Goal: Task Accomplishment & Management: Manage account settings

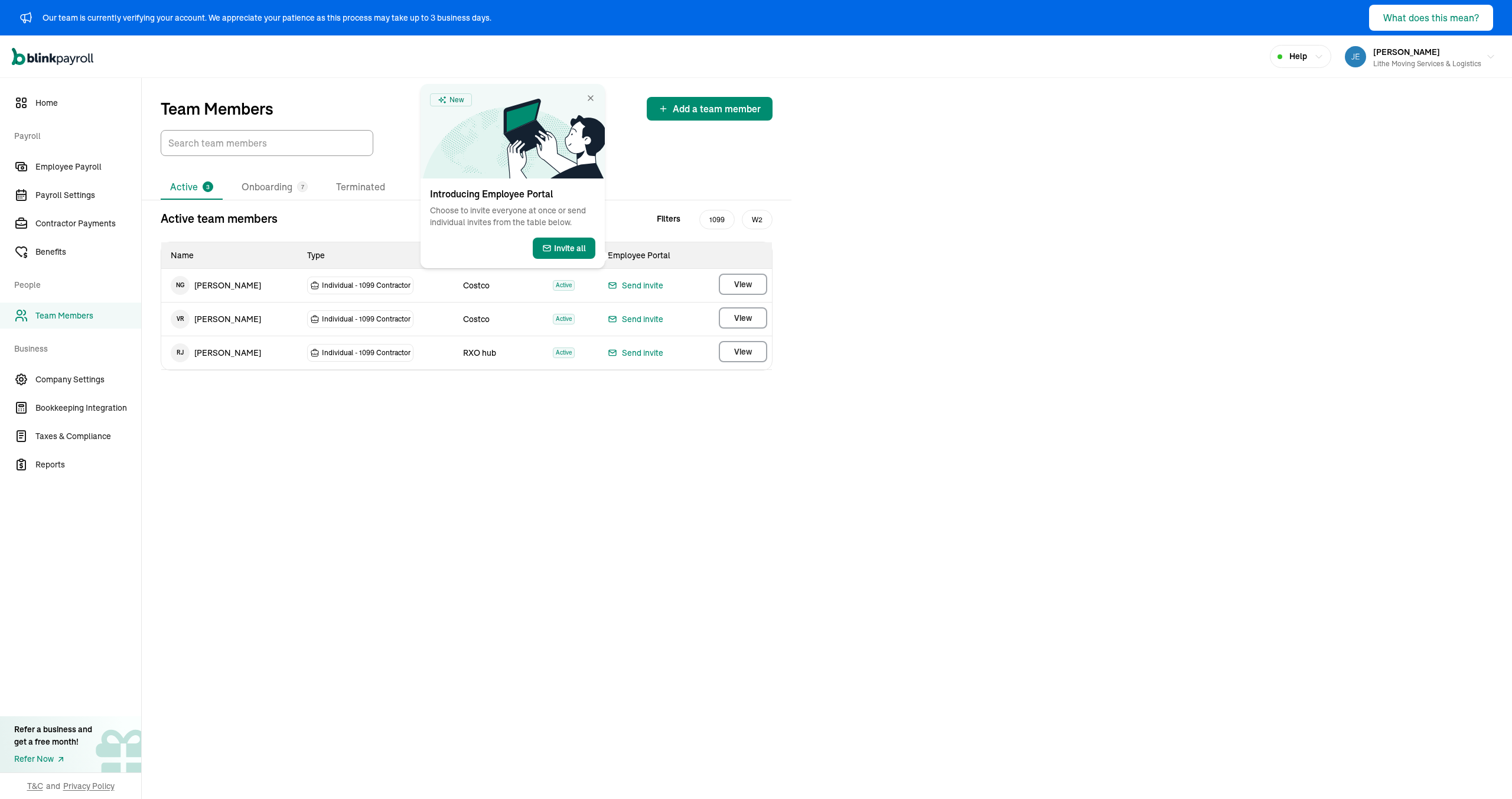
drag, startPoint x: 912, startPoint y: 222, endPoint x: 890, endPoint y: 222, distance: 22.0
click at [908, 222] on div "Team Members Add a team member Active 3 Onboarding 7 Terminated Active team mem…" at bounding box center [827, 439] width 1370 height 721
click at [602, 101] on icon at bounding box center [555, 139] width 102 height 80
click at [600, 99] on icon at bounding box center [555, 139] width 102 height 80
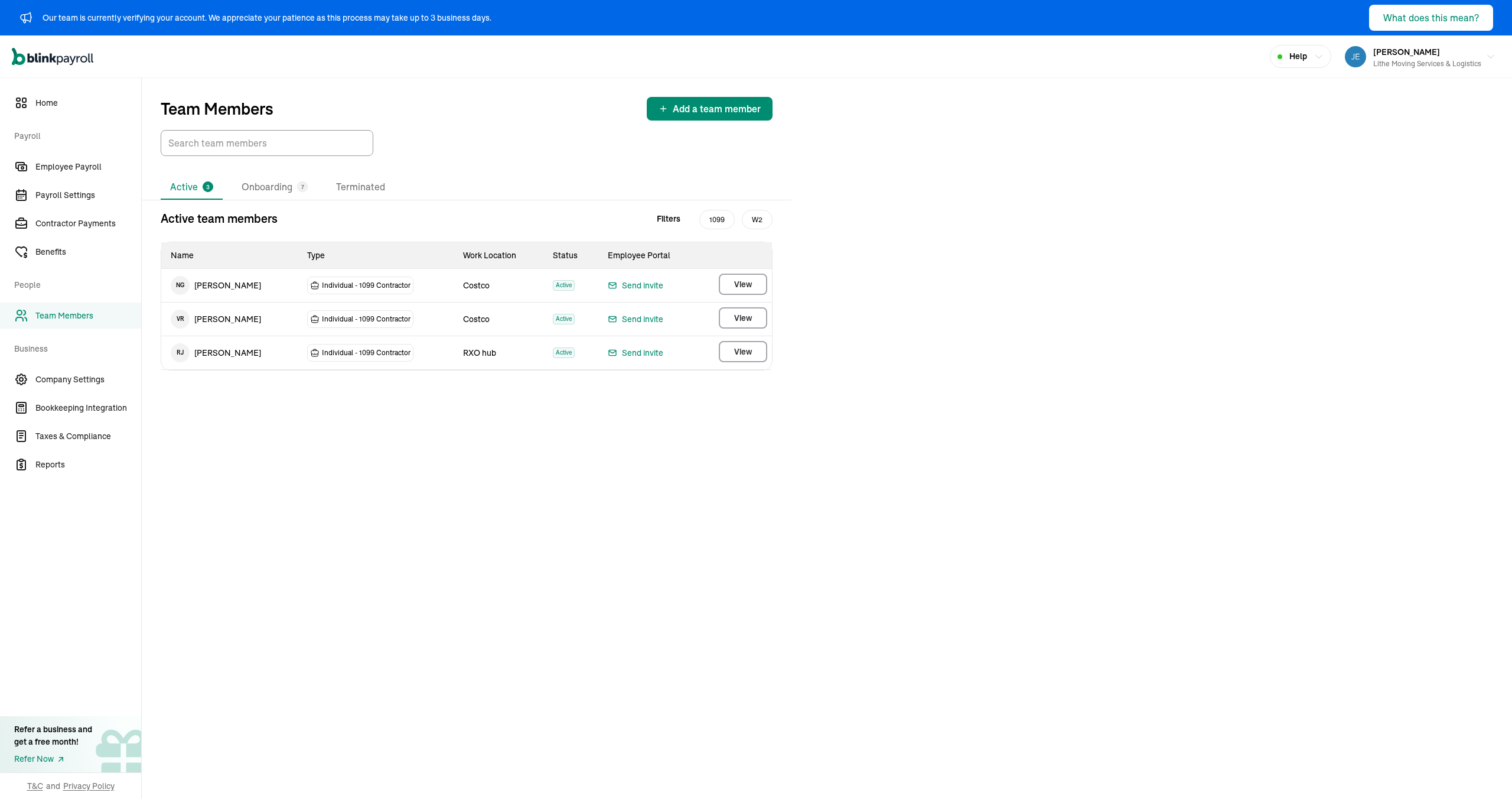
click at [555, 198] on div "Active 3 Onboarding 7 Terminated" at bounding box center [466, 187] width 612 height 25
click at [275, 180] on li "Onboarding 7" at bounding box center [275, 187] width 85 height 25
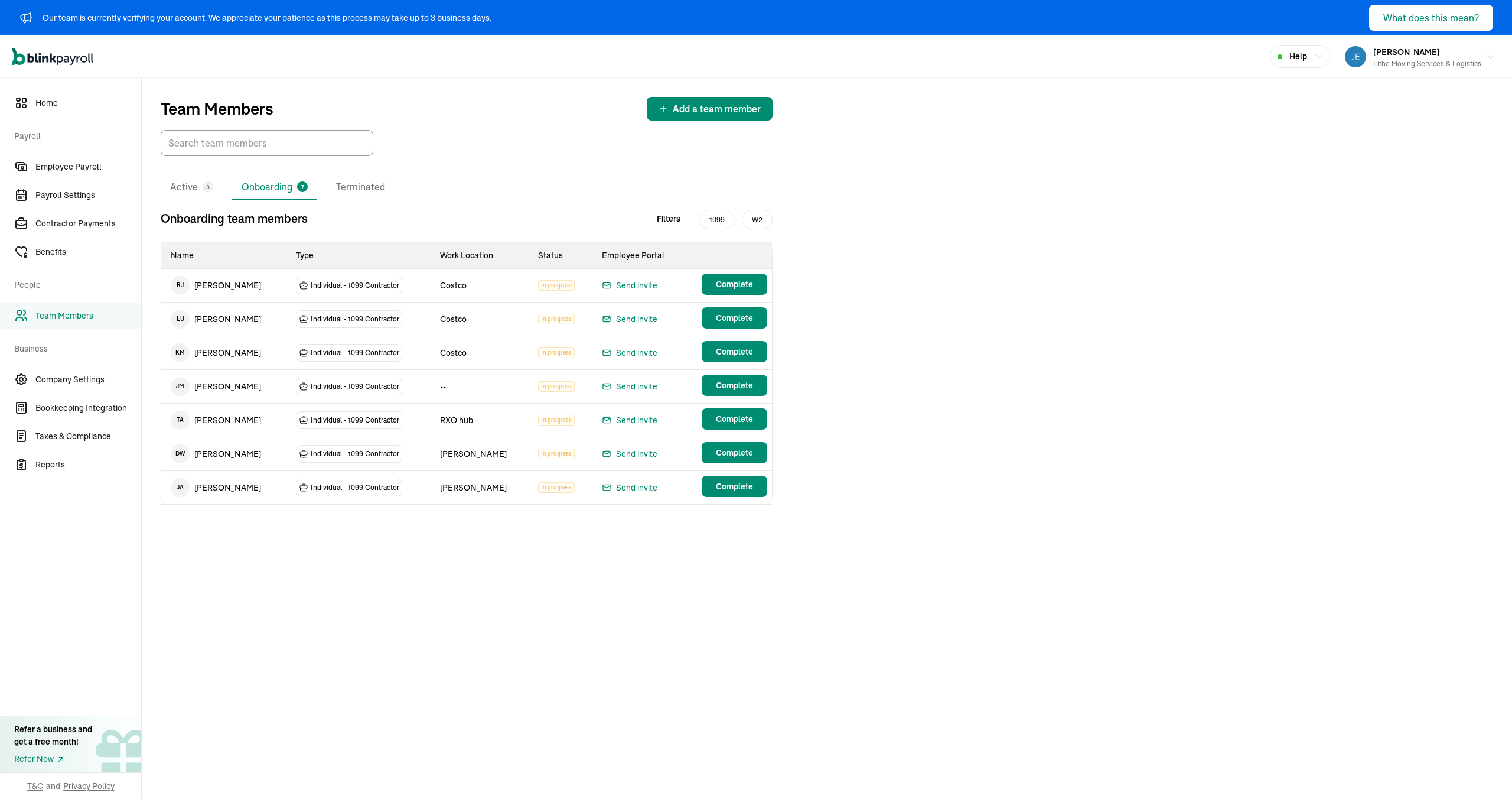
click at [789, 304] on div "Onboarding team members Filters 1099 W2 Name Type Work Location Status Employee…" at bounding box center [467, 357] width 650 height 295
click at [395, 184] on div "Active 3 Onboarding 7 Terminated" at bounding box center [466, 187] width 612 height 25
drag, startPoint x: 186, startPoint y: 186, endPoint x: 164, endPoint y: 195, distance: 23.8
click at [186, 186] on li "Active 3" at bounding box center [191, 187] width 62 height 25
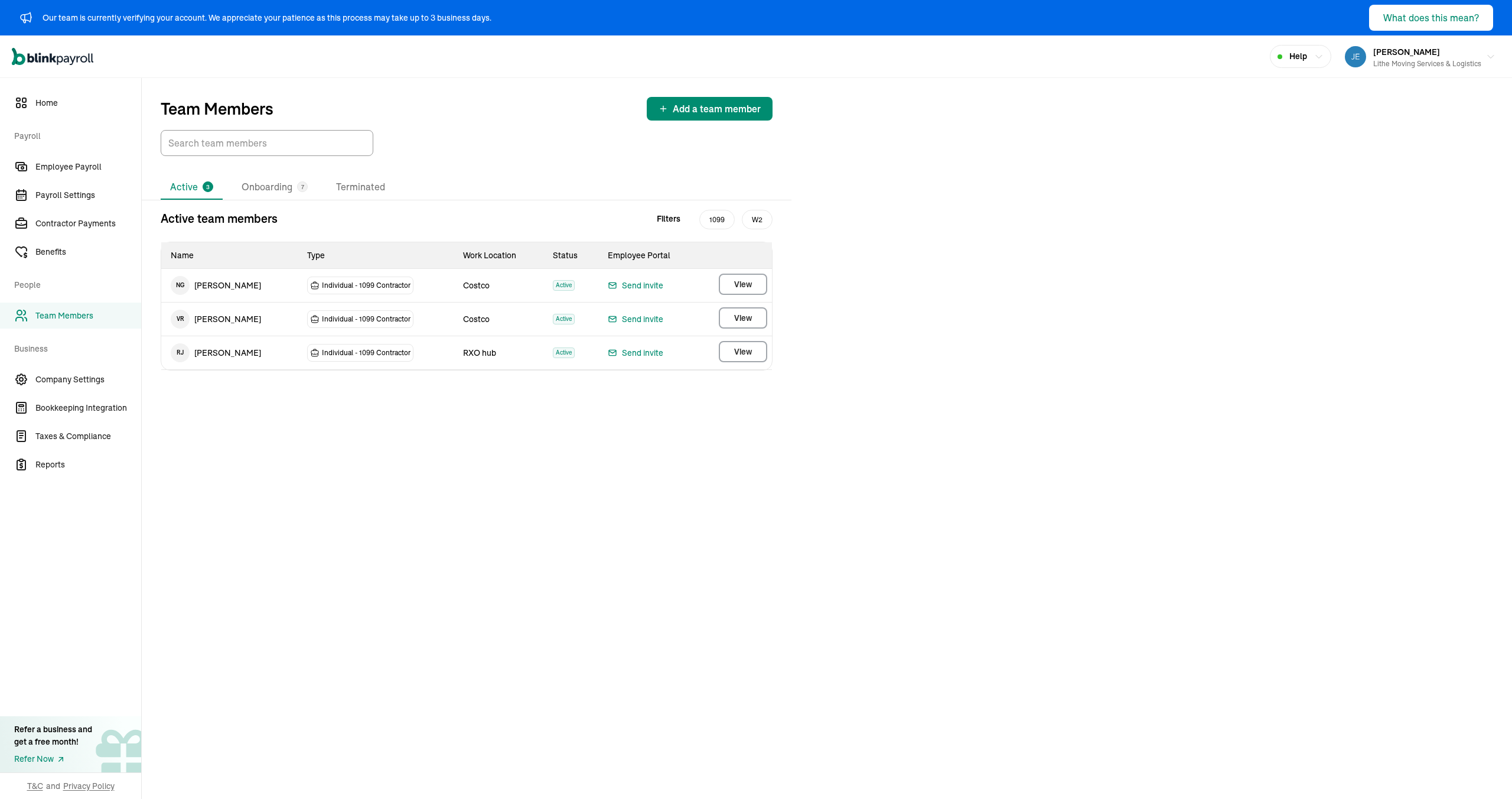
click at [60, 152] on nav "Home Payroll Employee Payroll Payroll Settings Contractor Payments Benefits Peo…" at bounding box center [70, 439] width 141 height 721
click at [64, 166] on span "Employee Payroll" at bounding box center [88, 166] width 106 height 12
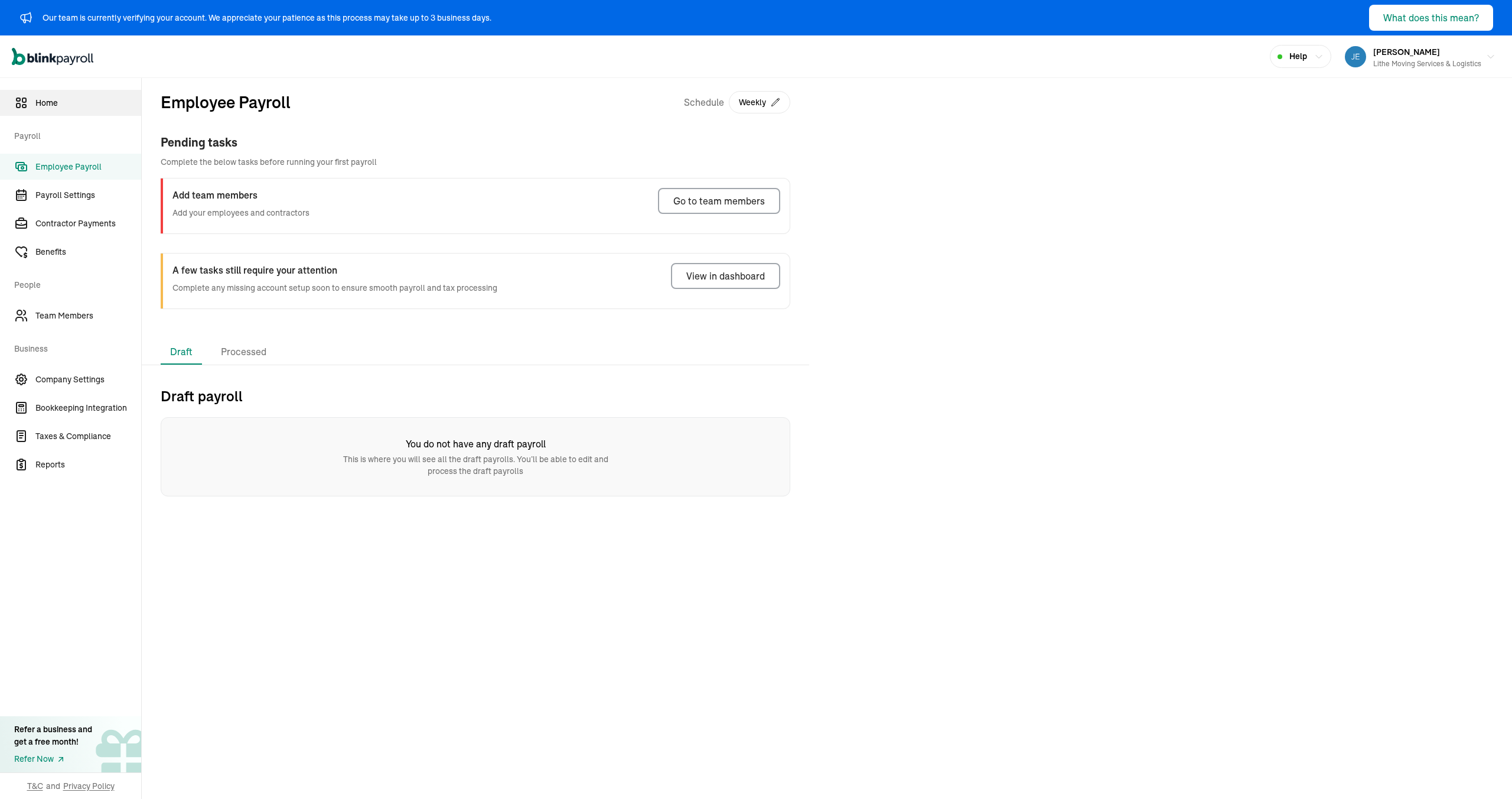
click at [29, 102] on link "Home" at bounding box center [70, 103] width 141 height 26
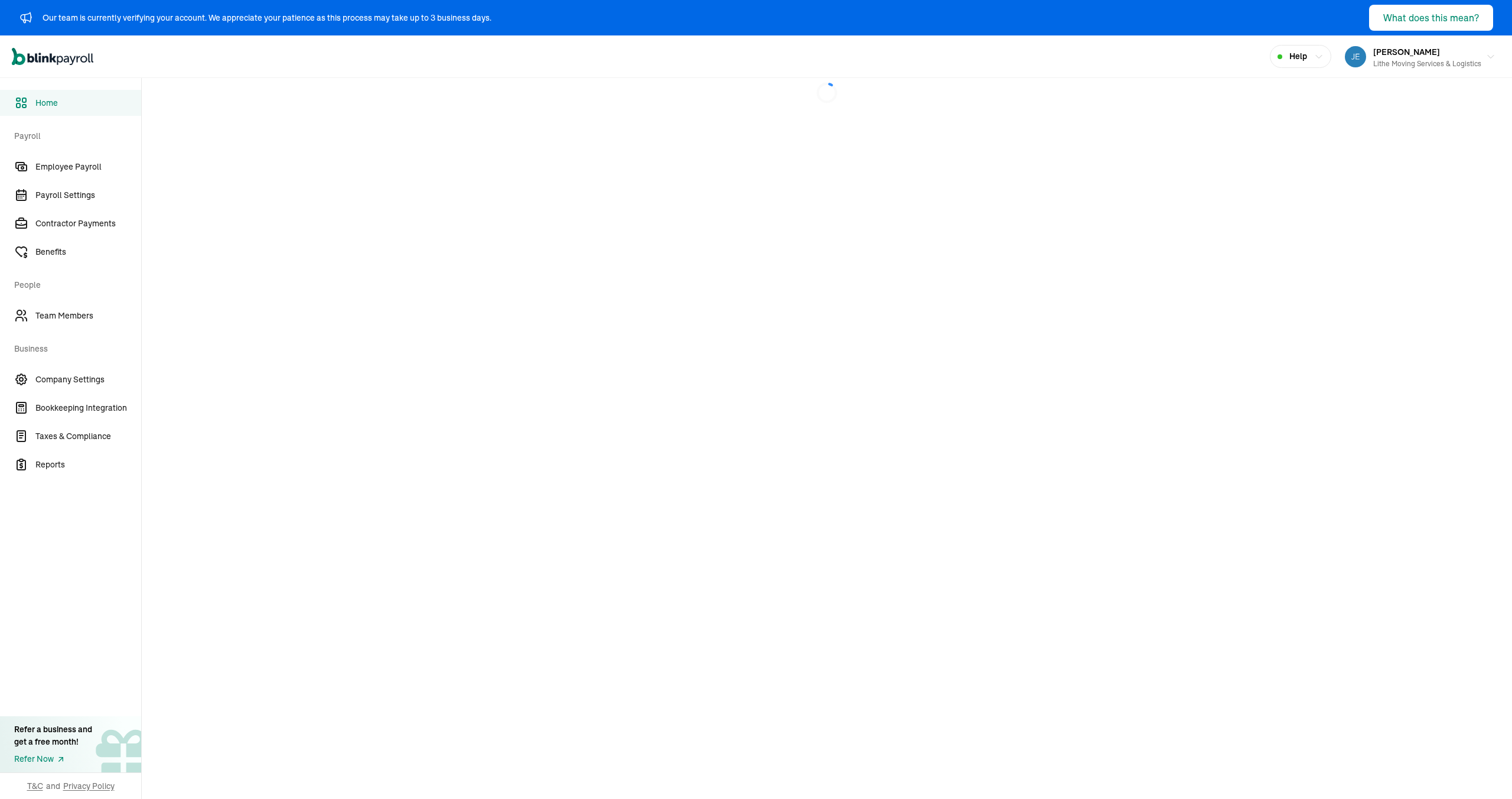
click at [46, 132] on span "Payroll" at bounding box center [74, 134] width 120 height 33
click at [51, 138] on span "Payroll" at bounding box center [74, 134] width 120 height 33
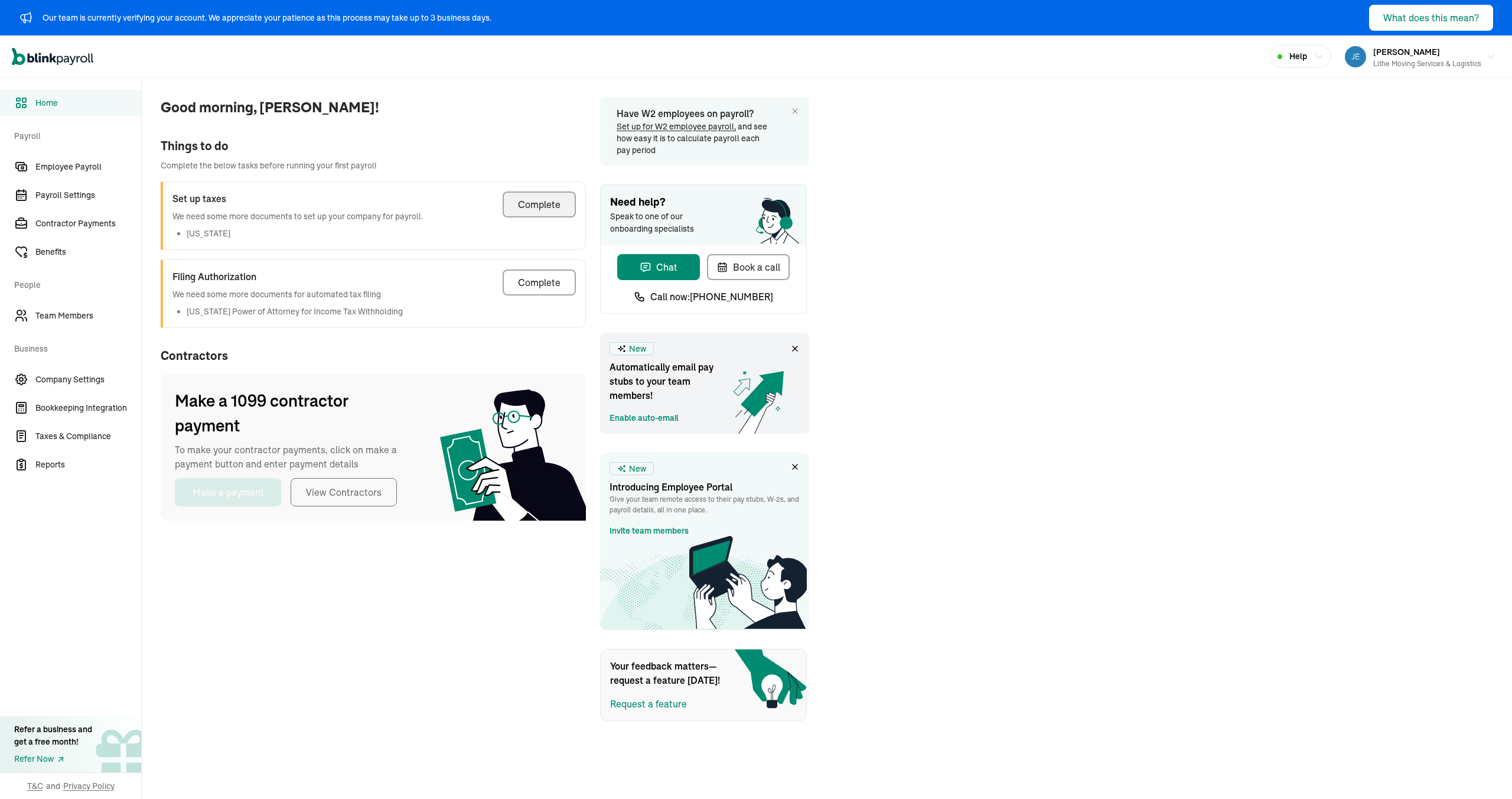
click at [522, 215] on button "Complete" at bounding box center [540, 204] width 74 height 26
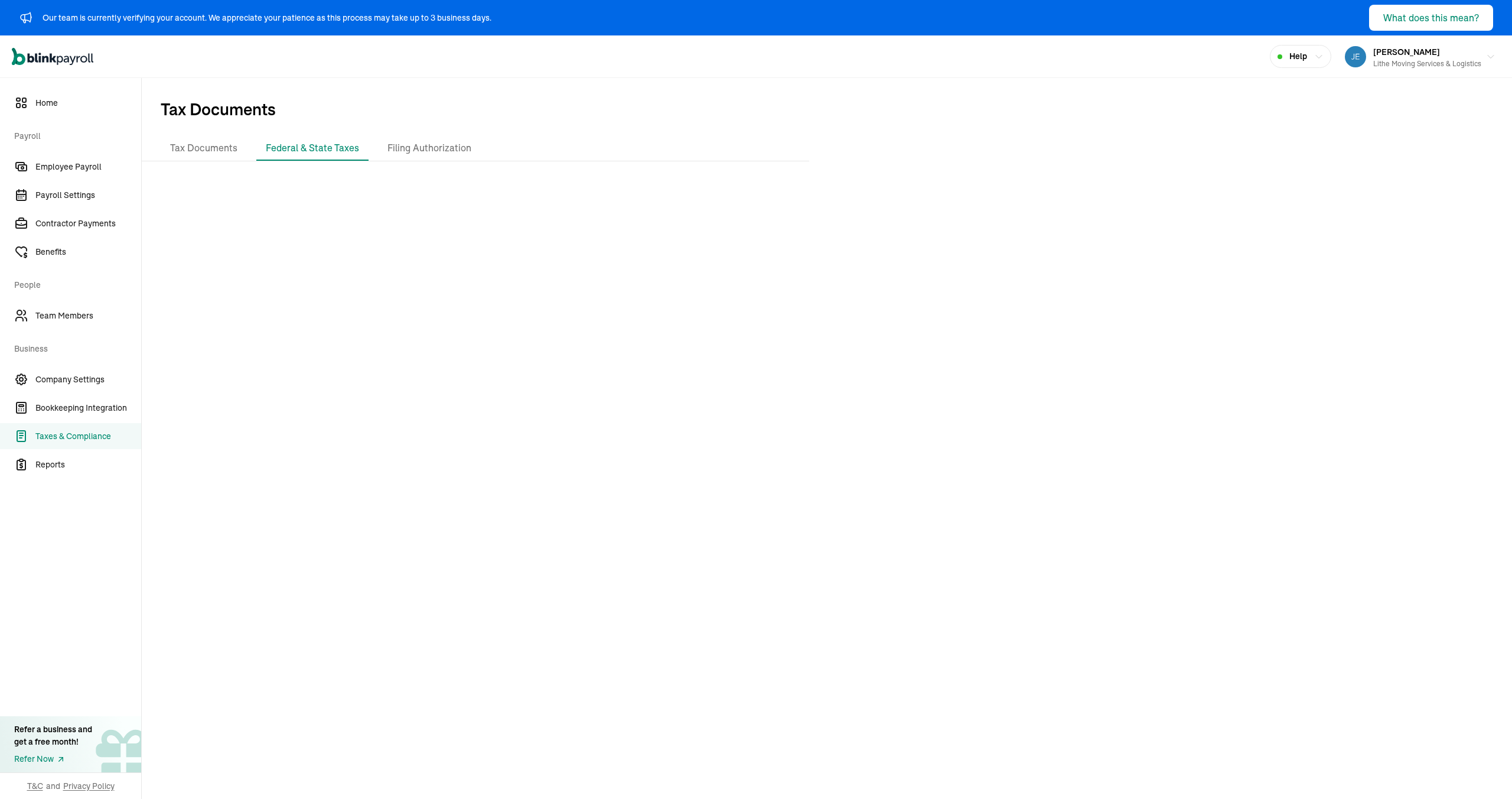
drag, startPoint x: 771, startPoint y: 228, endPoint x: 545, endPoint y: 41, distance: 293.3
click at [721, 196] on div at bounding box center [827, 488] width 1370 height 633
click at [525, 425] on div at bounding box center [827, 488] width 1370 height 633
drag, startPoint x: 528, startPoint y: 360, endPoint x: 493, endPoint y: 364, distance: 35.2
click at [529, 360] on div at bounding box center [827, 488] width 1370 height 633
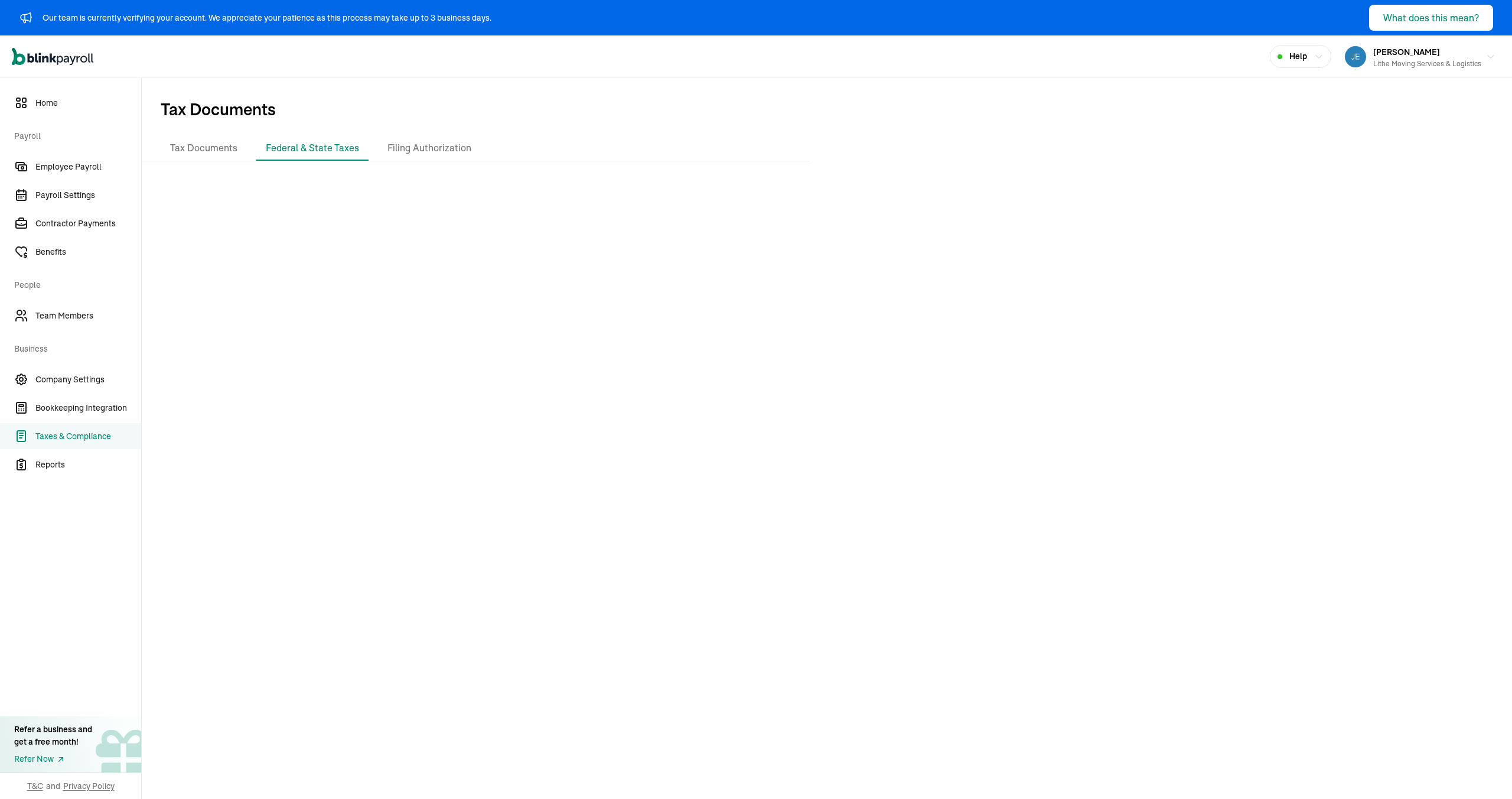
drag, startPoint x: 643, startPoint y: 398, endPoint x: 582, endPoint y: 404, distance: 61.3
click at [642, 398] on div at bounding box center [827, 488] width 1370 height 633
click at [540, 336] on div at bounding box center [827, 488] width 1370 height 633
click at [485, 61] on div "Open main menu Help Jeremiah Gaddy-Kest Lithe Moving Services & Logistics" at bounding box center [756, 57] width 1512 height 43
click at [584, 391] on div at bounding box center [827, 488] width 1370 height 633
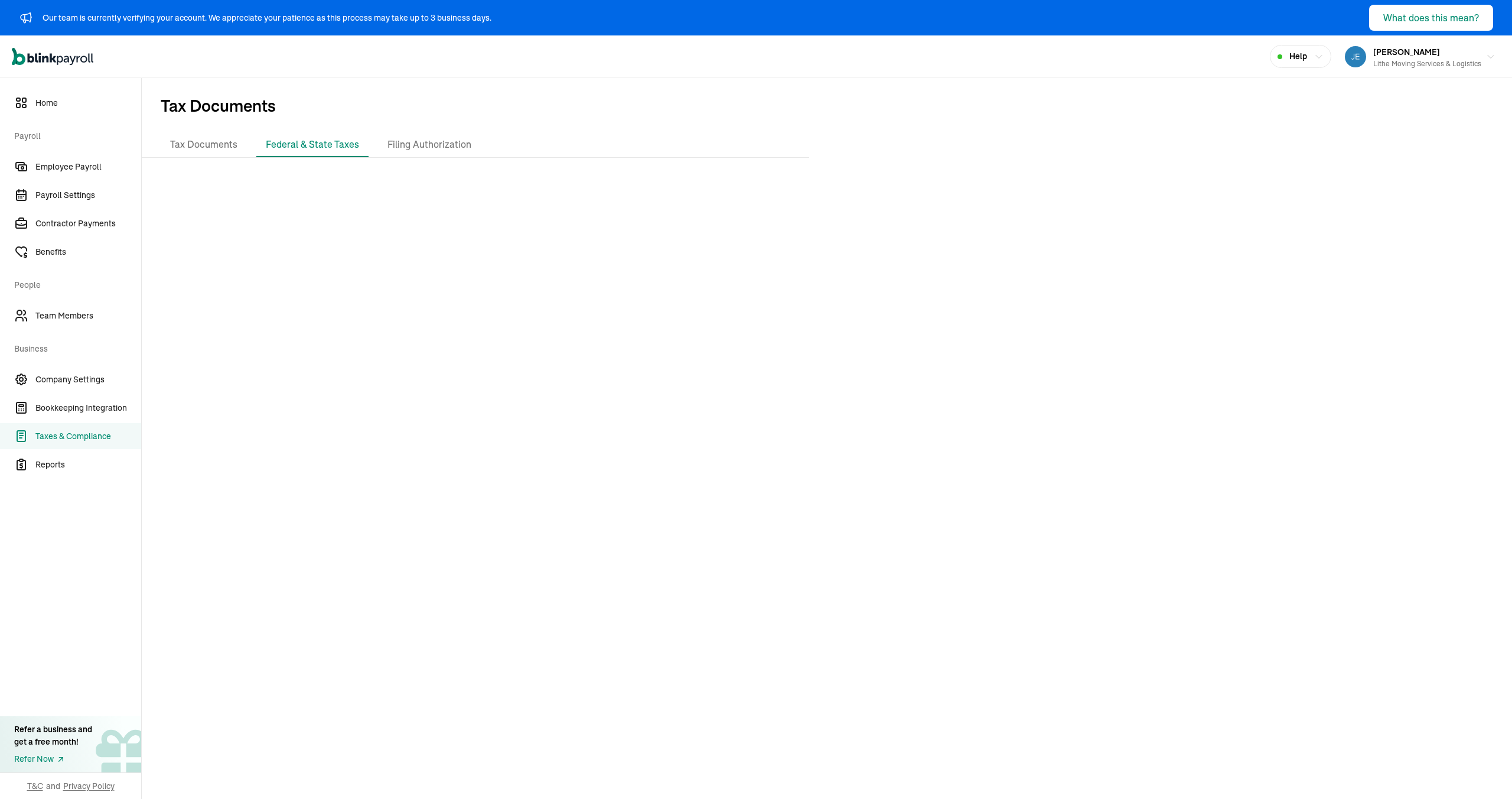
scroll to position [5, 0]
click at [627, 547] on div at bounding box center [827, 482] width 1370 height 633
click at [753, 426] on div at bounding box center [827, 482] width 1370 height 633
click at [687, 340] on div at bounding box center [827, 482] width 1370 height 633
click at [522, 180] on div at bounding box center [827, 482] width 1370 height 633
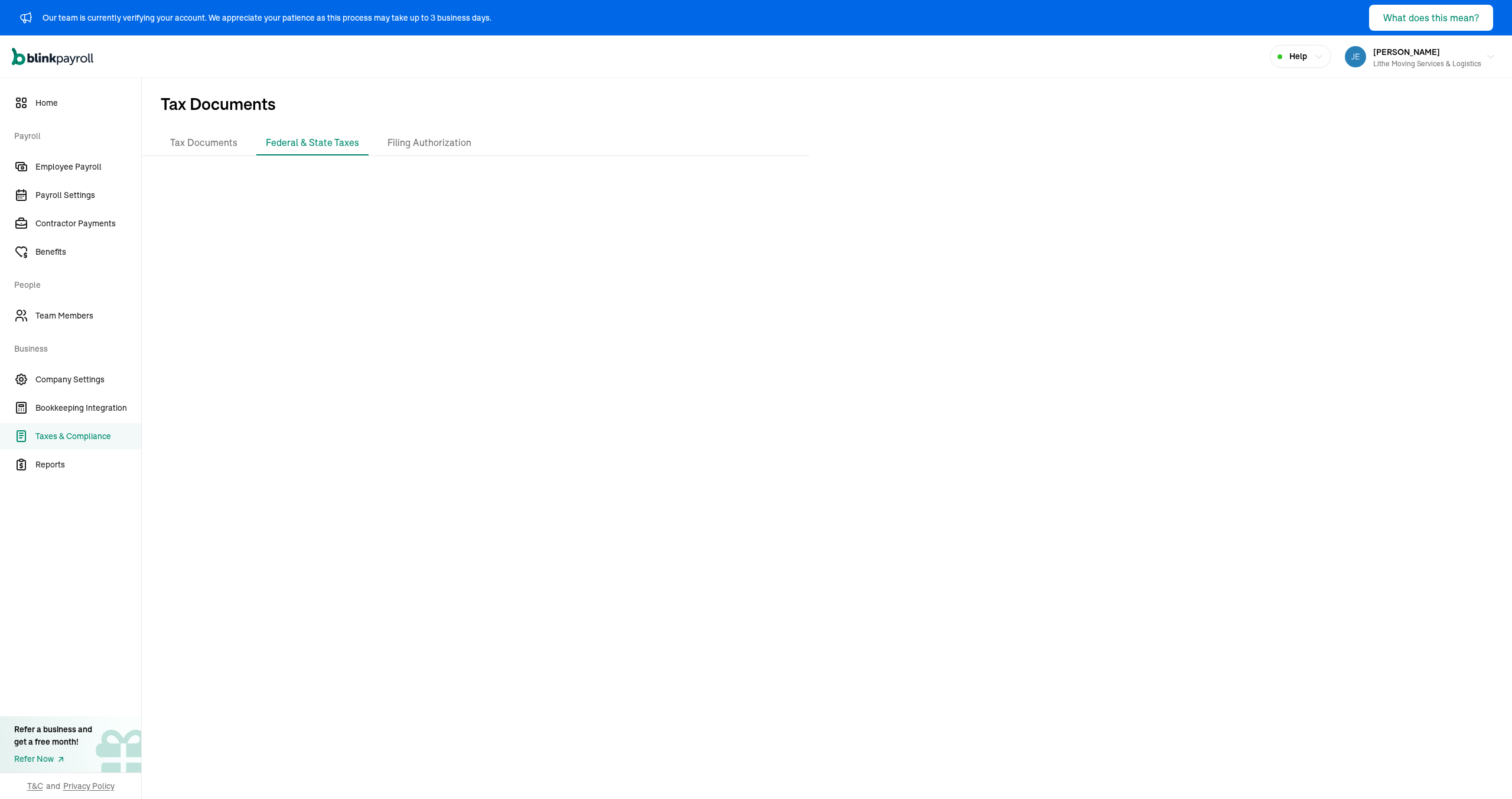
click at [622, 185] on div at bounding box center [827, 482] width 1370 height 633
click at [651, 314] on div at bounding box center [827, 482] width 1370 height 633
click at [687, 348] on div at bounding box center [827, 482] width 1370 height 633
click at [787, 397] on div at bounding box center [827, 482] width 1370 height 633
click at [789, 400] on div at bounding box center [827, 482] width 1370 height 633
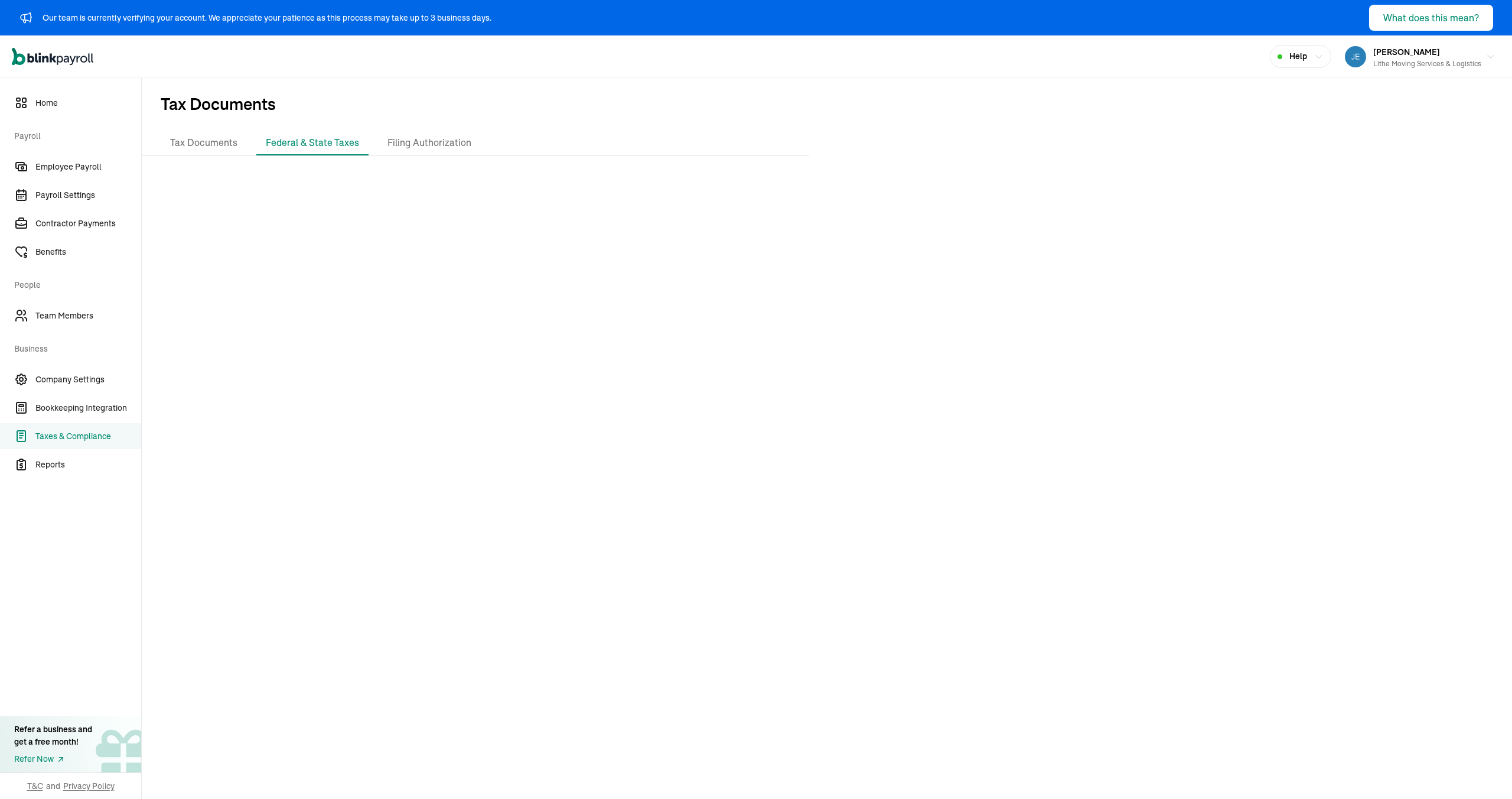
click at [613, 384] on div at bounding box center [827, 482] width 1370 height 633
click at [555, 340] on div at bounding box center [827, 482] width 1370 height 633
click at [647, 408] on div at bounding box center [827, 482] width 1370 height 633
click at [569, 267] on div at bounding box center [827, 482] width 1370 height 633
click at [555, 355] on div at bounding box center [827, 482] width 1370 height 633
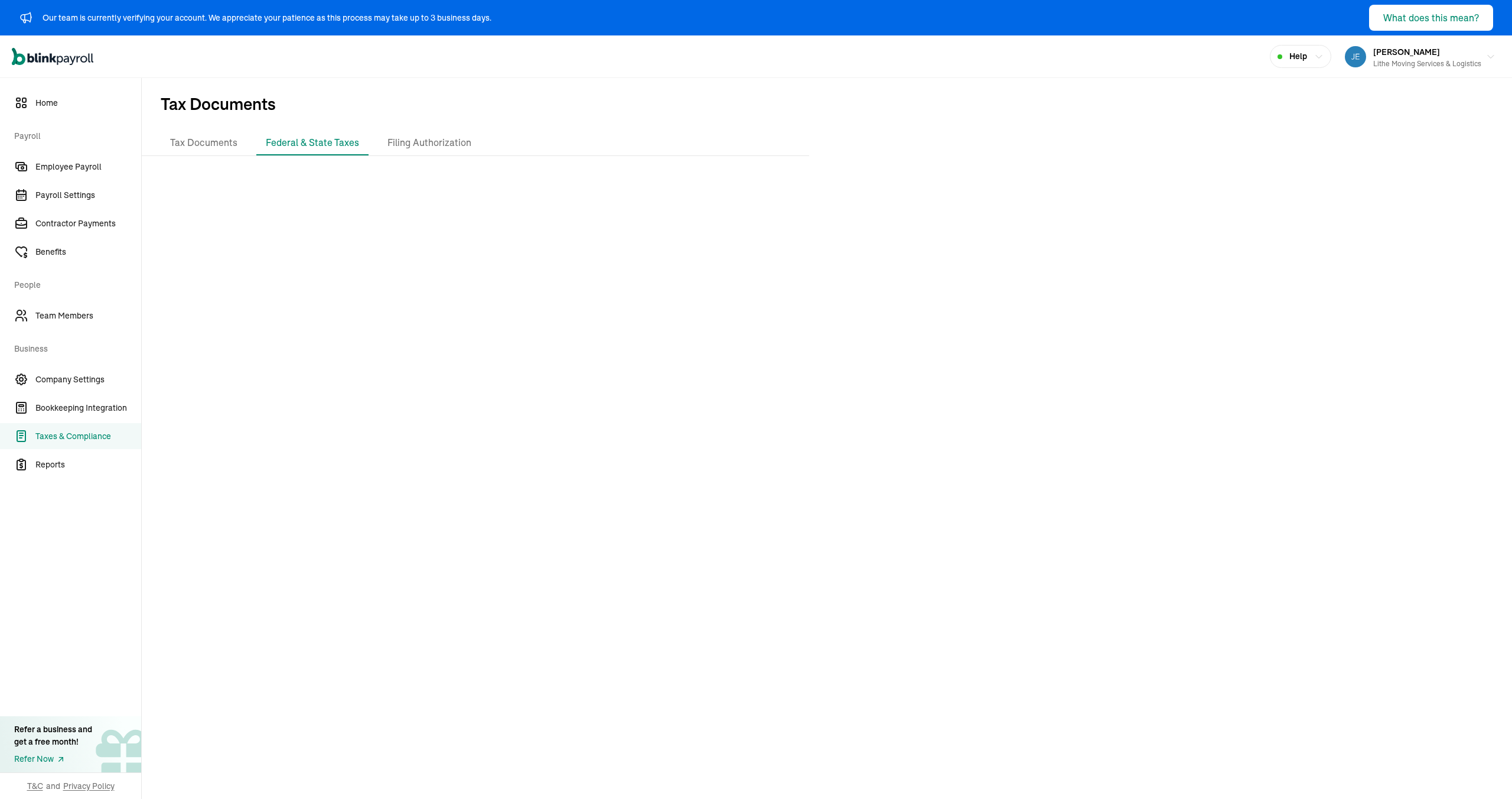
click at [531, 426] on div at bounding box center [827, 482] width 1370 height 633
click at [834, 547] on div at bounding box center [827, 482] width 1370 height 633
click at [403, 139] on li "Filing Authorization" at bounding box center [429, 143] width 103 height 25
click at [215, 147] on li "Tax Documents" at bounding box center [204, 148] width 86 height 25
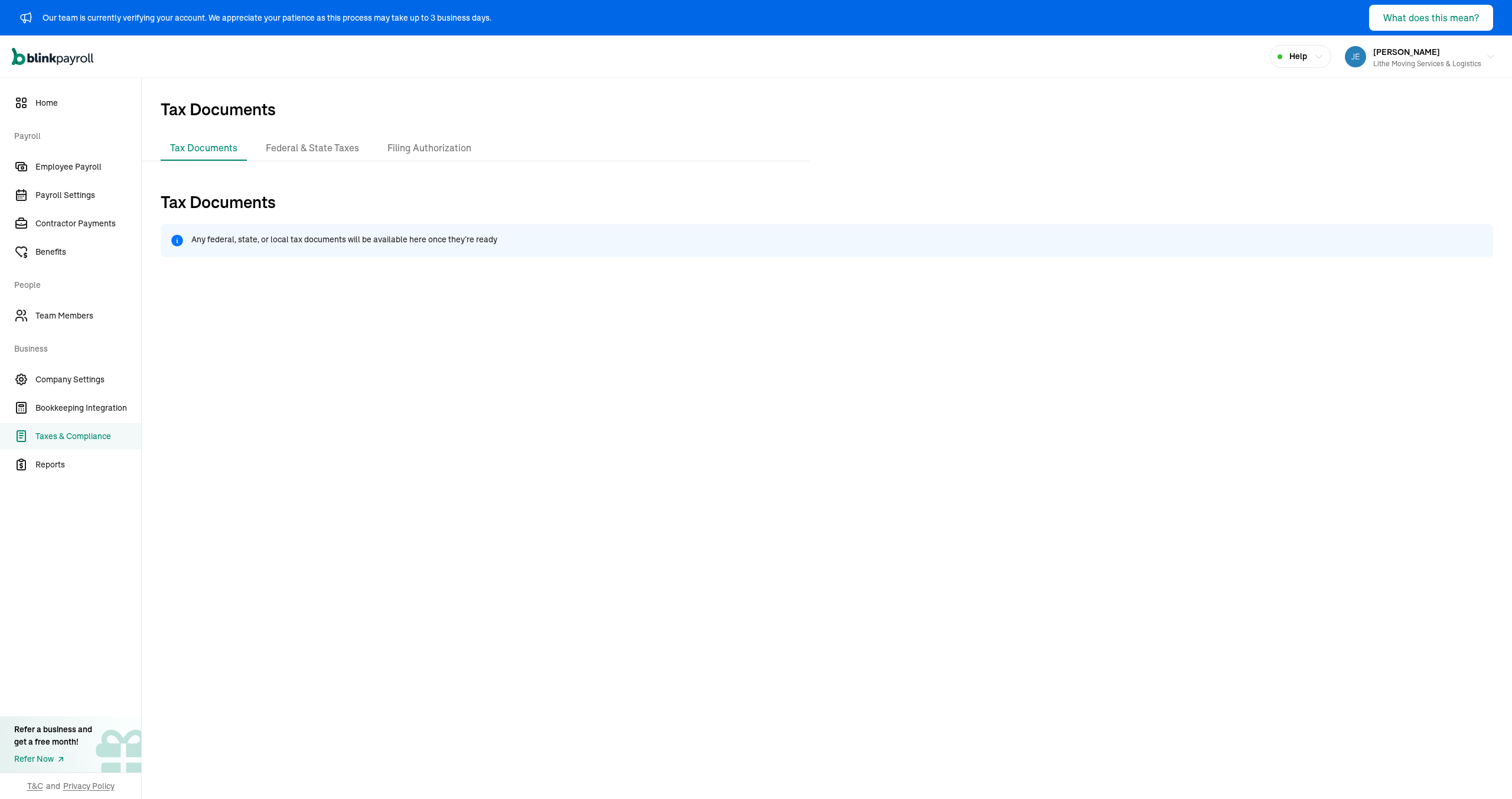
click at [439, 195] on h1 "Tax Documents" at bounding box center [827, 206] width 1333 height 34
drag, startPoint x: 87, startPoint y: 440, endPoint x: 94, endPoint y: 440, distance: 7.0
click at [88, 440] on span "Taxes & Compliance" at bounding box center [88, 436] width 106 height 12
click at [380, 192] on h1 "Tax Documents" at bounding box center [827, 206] width 1333 height 34
click at [955, 128] on span "Tax Documents" at bounding box center [827, 107] width 1370 height 58
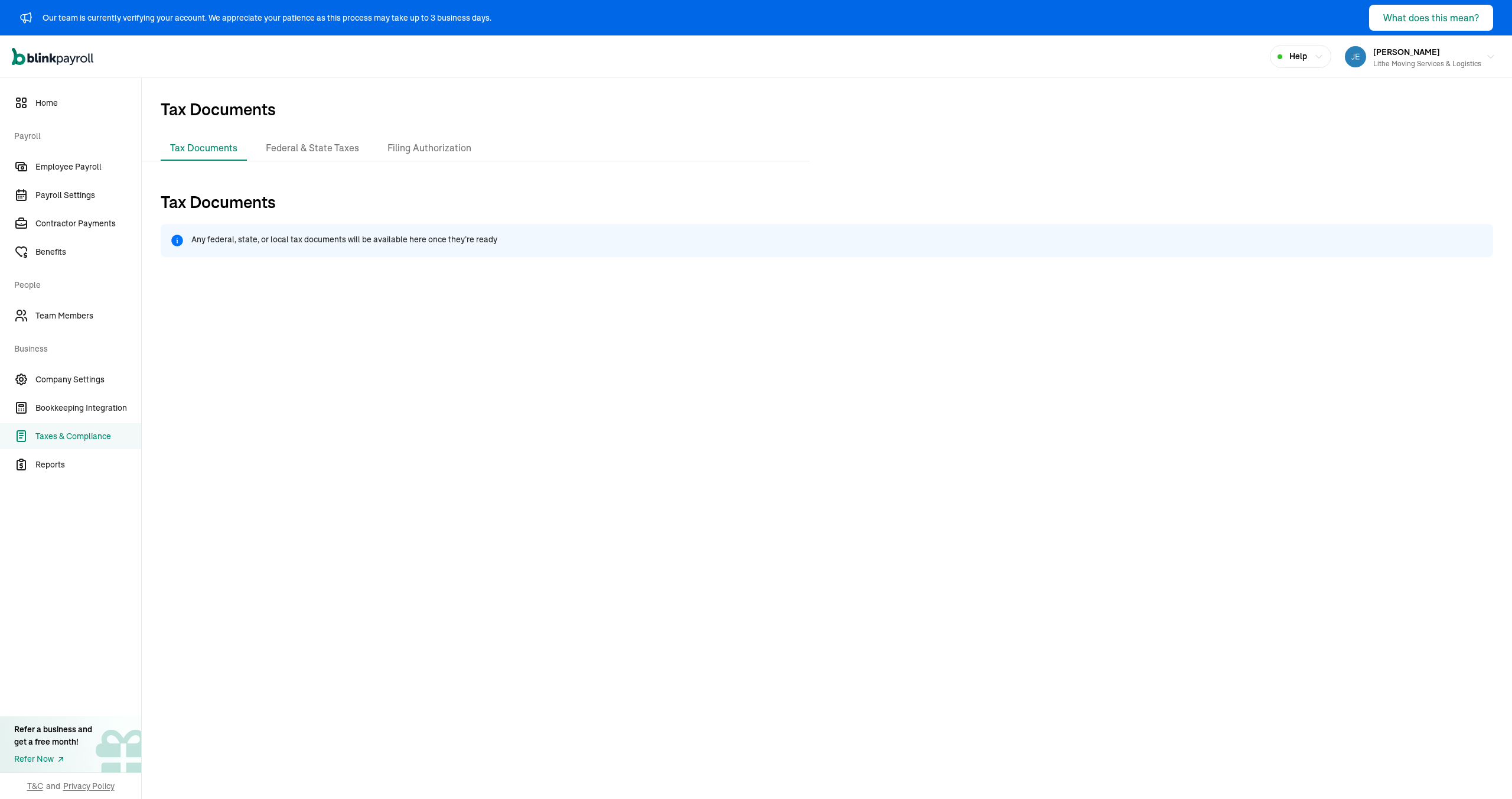
drag, startPoint x: 52, startPoint y: 109, endPoint x: 54, endPoint y: 116, distance: 7.3
click at [52, 109] on link "Home" at bounding box center [70, 103] width 141 height 26
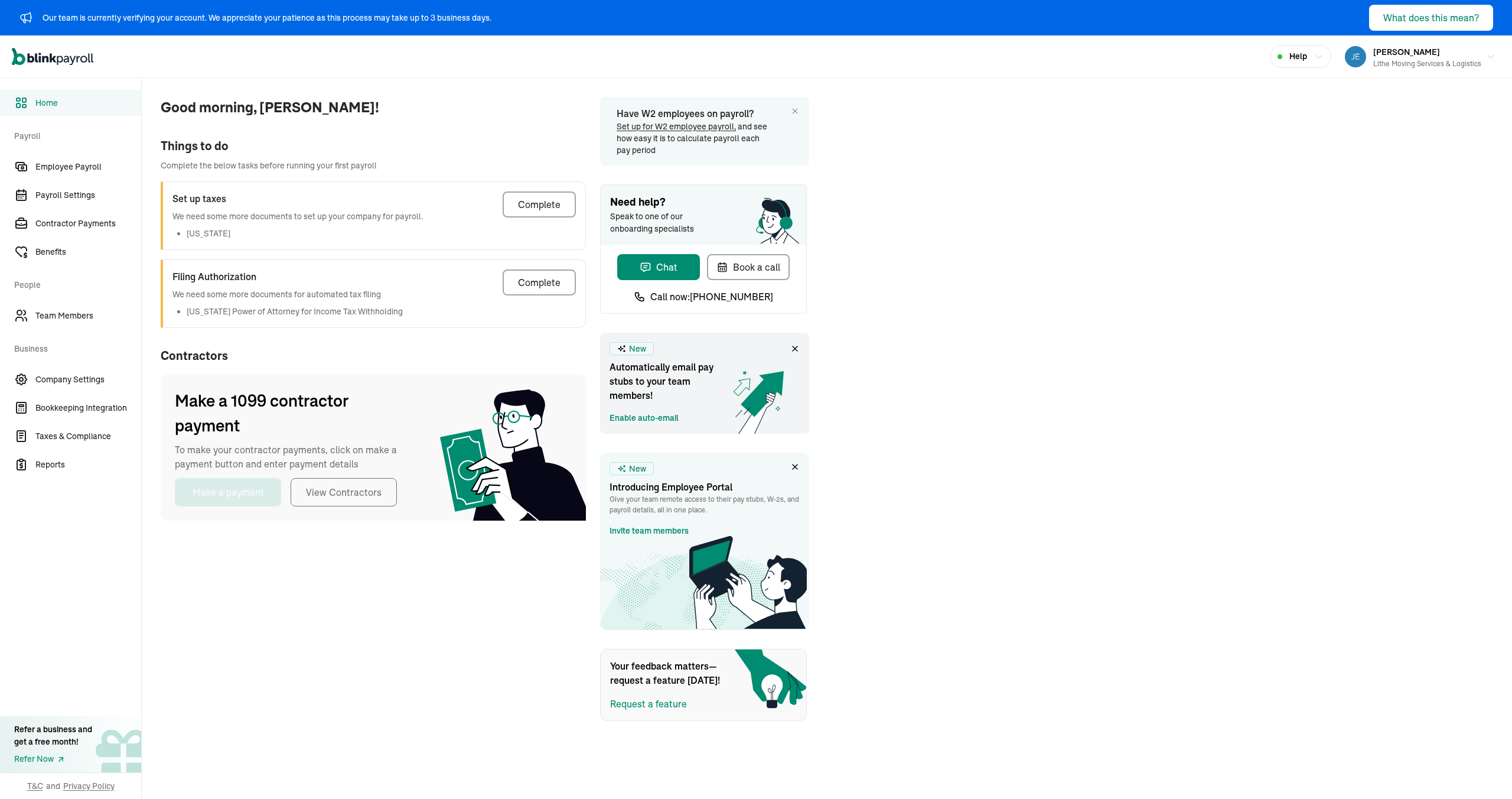
click at [388, 347] on span "Contractors" at bounding box center [373, 355] width 426 height 17
click at [531, 290] on button "Complete" at bounding box center [540, 282] width 74 height 26
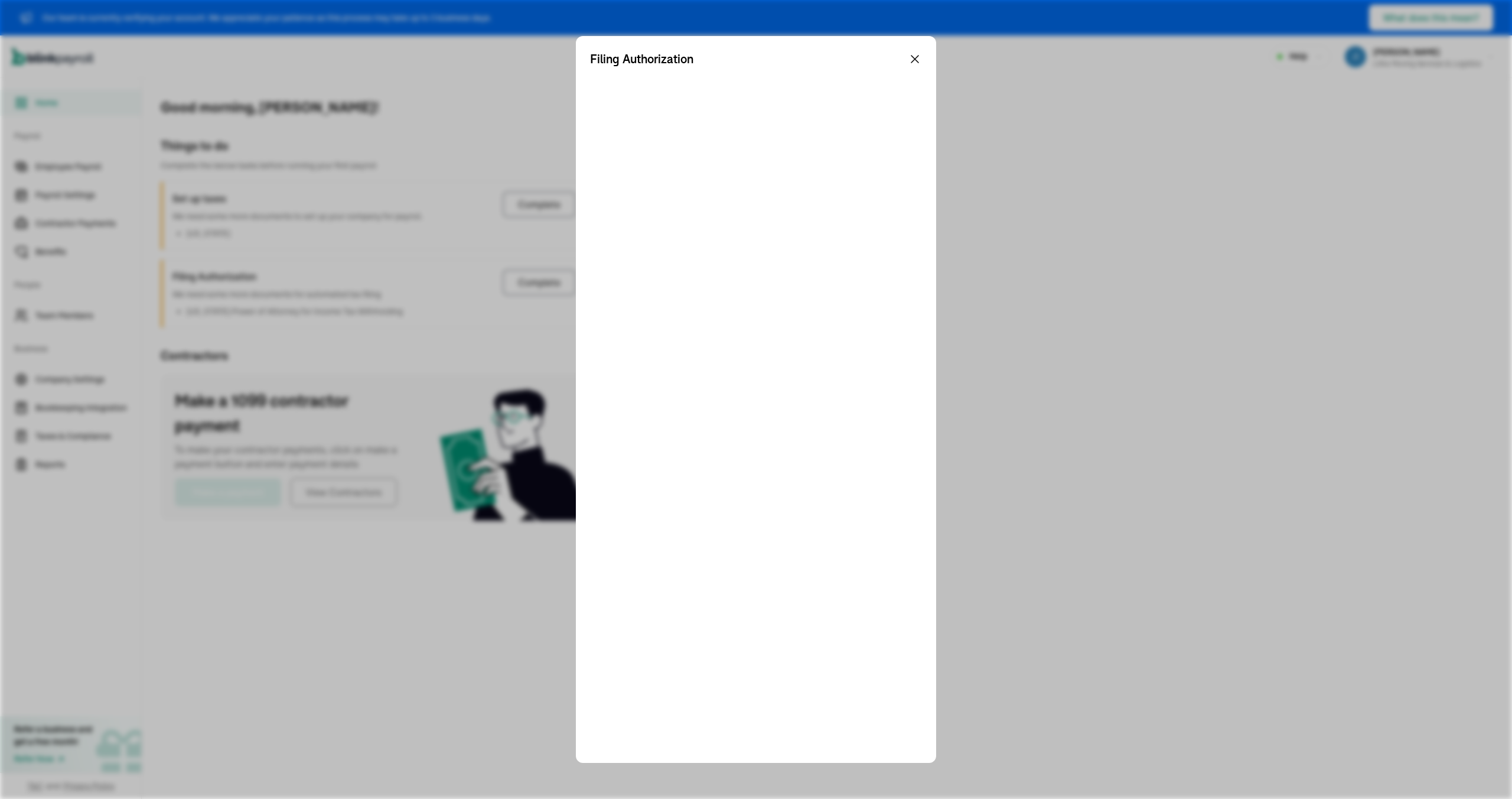
click at [608, 271] on div at bounding box center [756, 408] width 332 height 680
click at [910, 67] on div "Filing Authorization" at bounding box center [756, 59] width 332 height 17
click at [919, 51] on div "Filing Authorization" at bounding box center [756, 59] width 332 height 17
click at [911, 59] on icon at bounding box center [915, 59] width 14 height 14
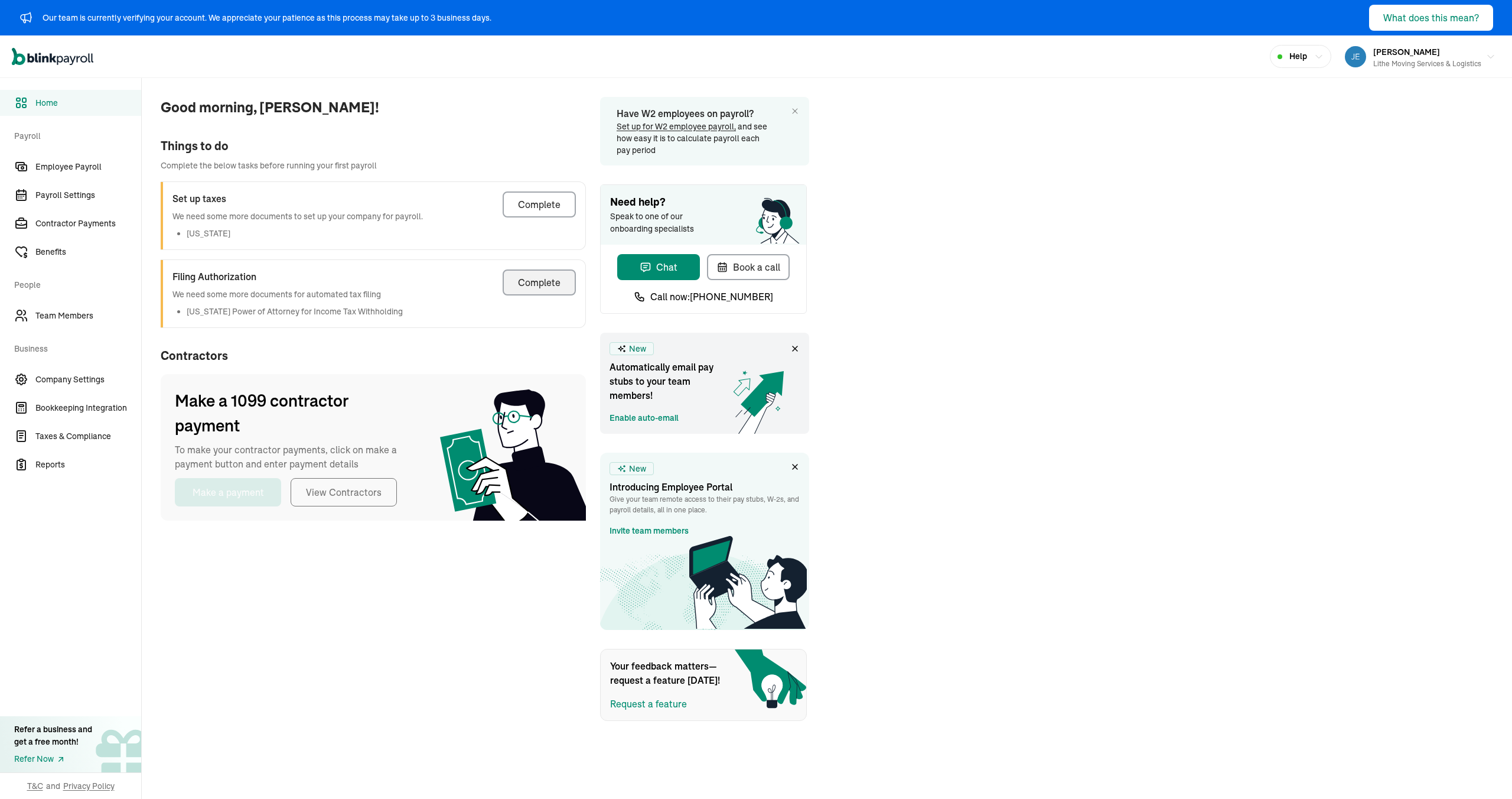
click at [912, 130] on div "Good morning, Jeremiah! Things to do Complete the below tasks before running yo…" at bounding box center [827, 399] width 1370 height 643
click at [569, 108] on span "Good morning, [PERSON_NAME]!" at bounding box center [373, 107] width 426 height 21
click at [858, 147] on div "Good morning, Jeremiah! Things to do Complete the below tasks before running yo…" at bounding box center [827, 399] width 1370 height 643
click at [859, 146] on div "Good morning, Jeremiah! Things to do Complete the below tasks before running yo…" at bounding box center [827, 399] width 1370 height 643
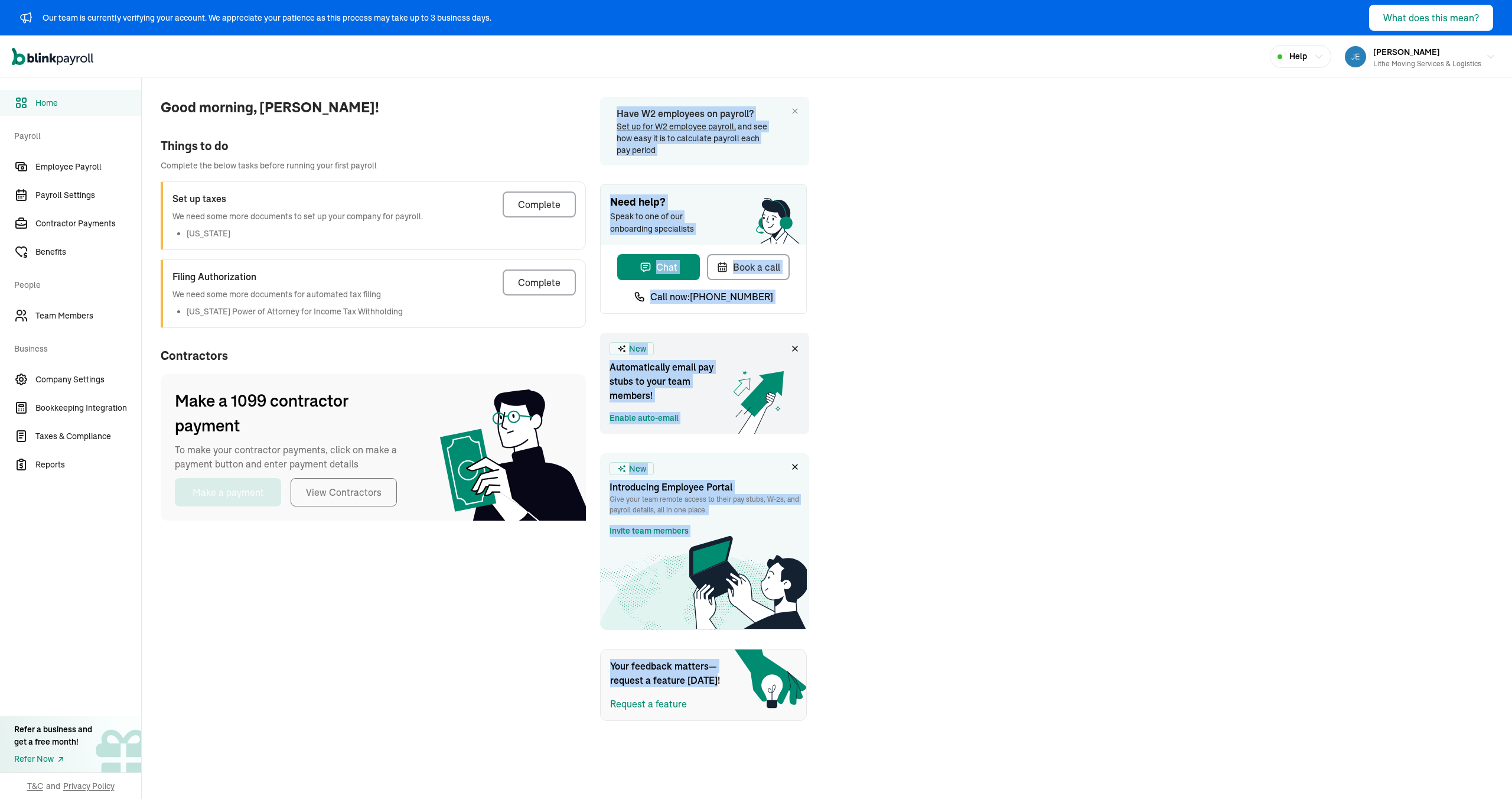
drag, startPoint x: 609, startPoint y: 102, endPoint x: 890, endPoint y: 676, distance: 639.1
click at [890, 676] on div "Good morning, Jeremiah! Things to do Complete the below tasks before running yo…" at bounding box center [827, 399] width 1370 height 643
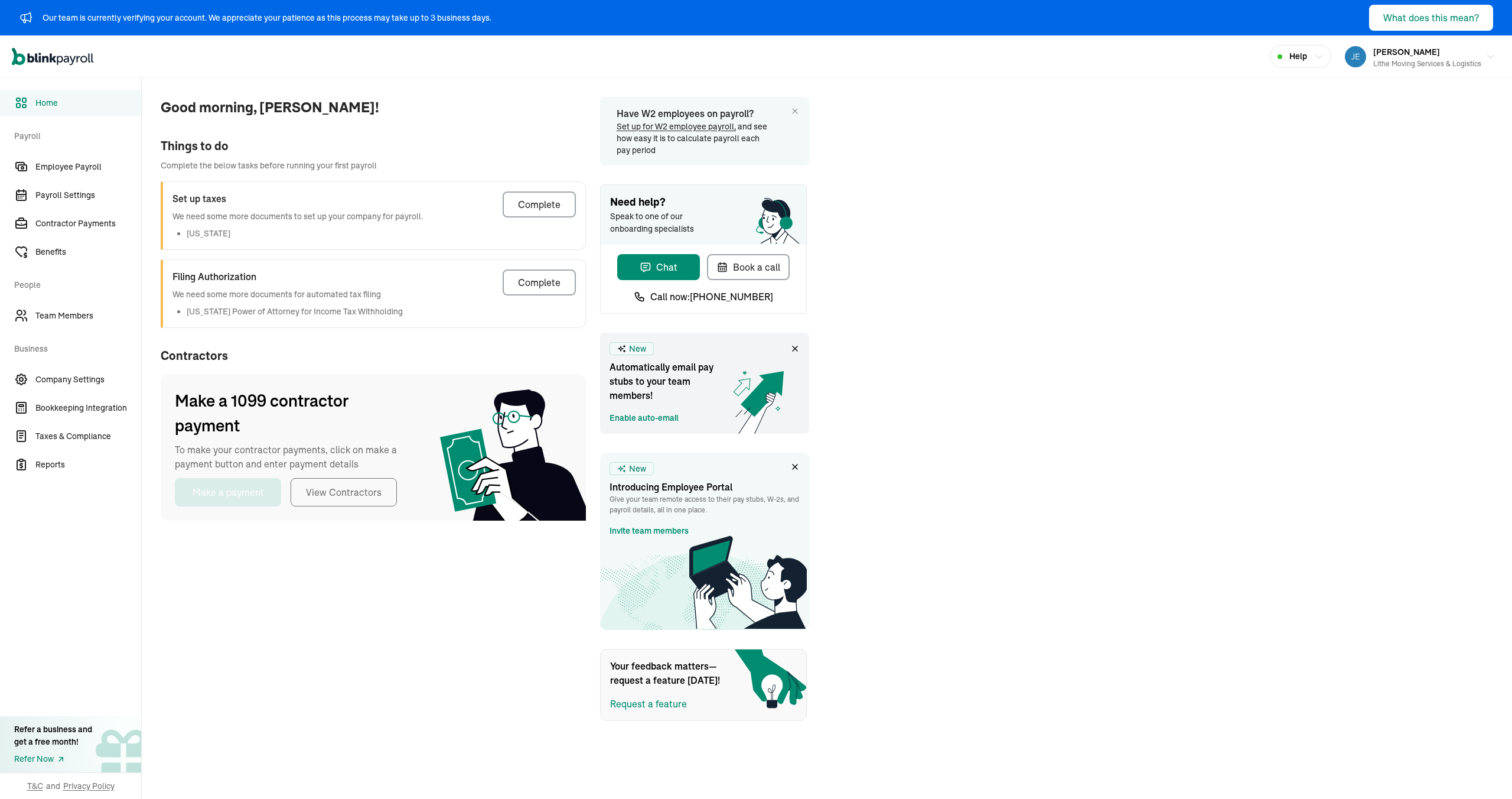
drag, startPoint x: 952, startPoint y: 439, endPoint x: 963, endPoint y: 431, distance: 13.6
click at [953, 437] on div "Good morning, Jeremiah! Things to do Complete the below tasks before running yo…" at bounding box center [827, 399] width 1370 height 643
click at [888, 365] on div "Good morning, Jeremiah! Things to do Complete the below tasks before running yo…" at bounding box center [827, 399] width 1370 height 643
click at [915, 415] on div "Good morning, Jeremiah! Things to do Complete the below tasks before running yo…" at bounding box center [827, 399] width 1370 height 643
click at [59, 193] on span "Payroll Settings" at bounding box center [88, 195] width 106 height 12
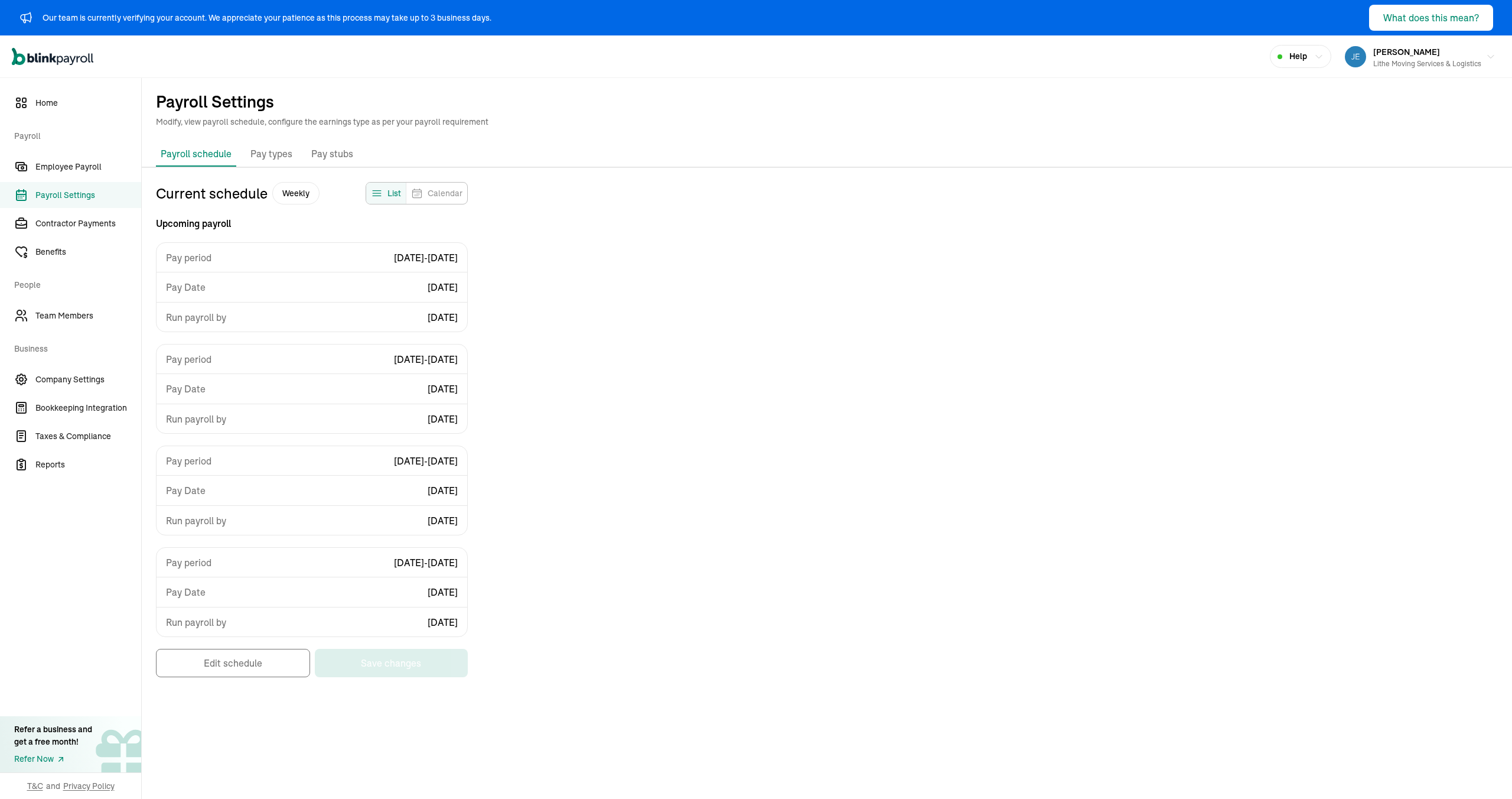
click at [588, 281] on div "Current schedule Weekly List Calendar Upcoming payroll Pay period 08/10/2025 - …" at bounding box center [827, 435] width 1370 height 507
click at [271, 157] on p "Pay types" at bounding box center [271, 154] width 42 height 15
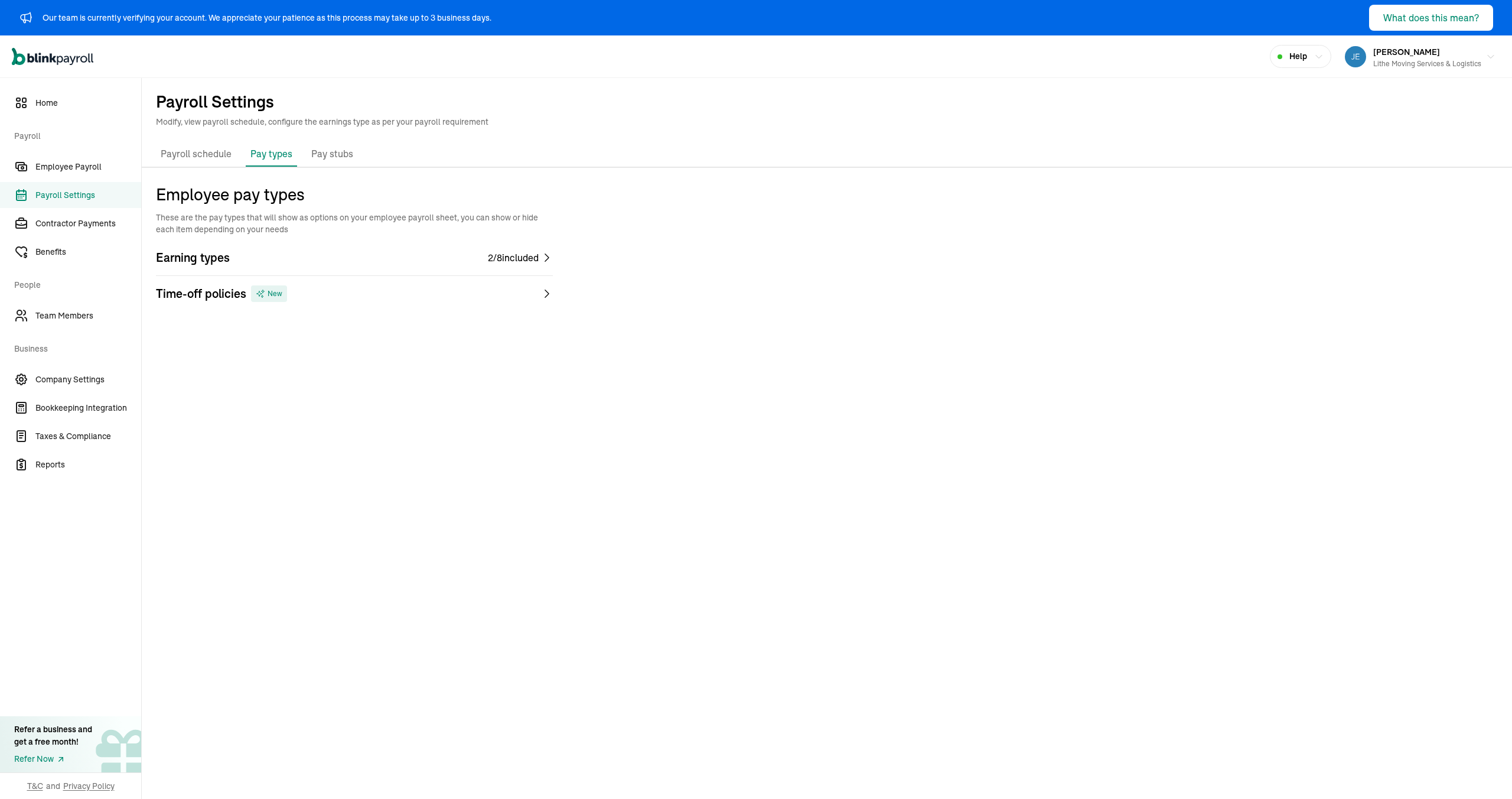
click at [511, 265] on div "Earning types 2 / 8 included" at bounding box center [355, 258] width 397 height 17
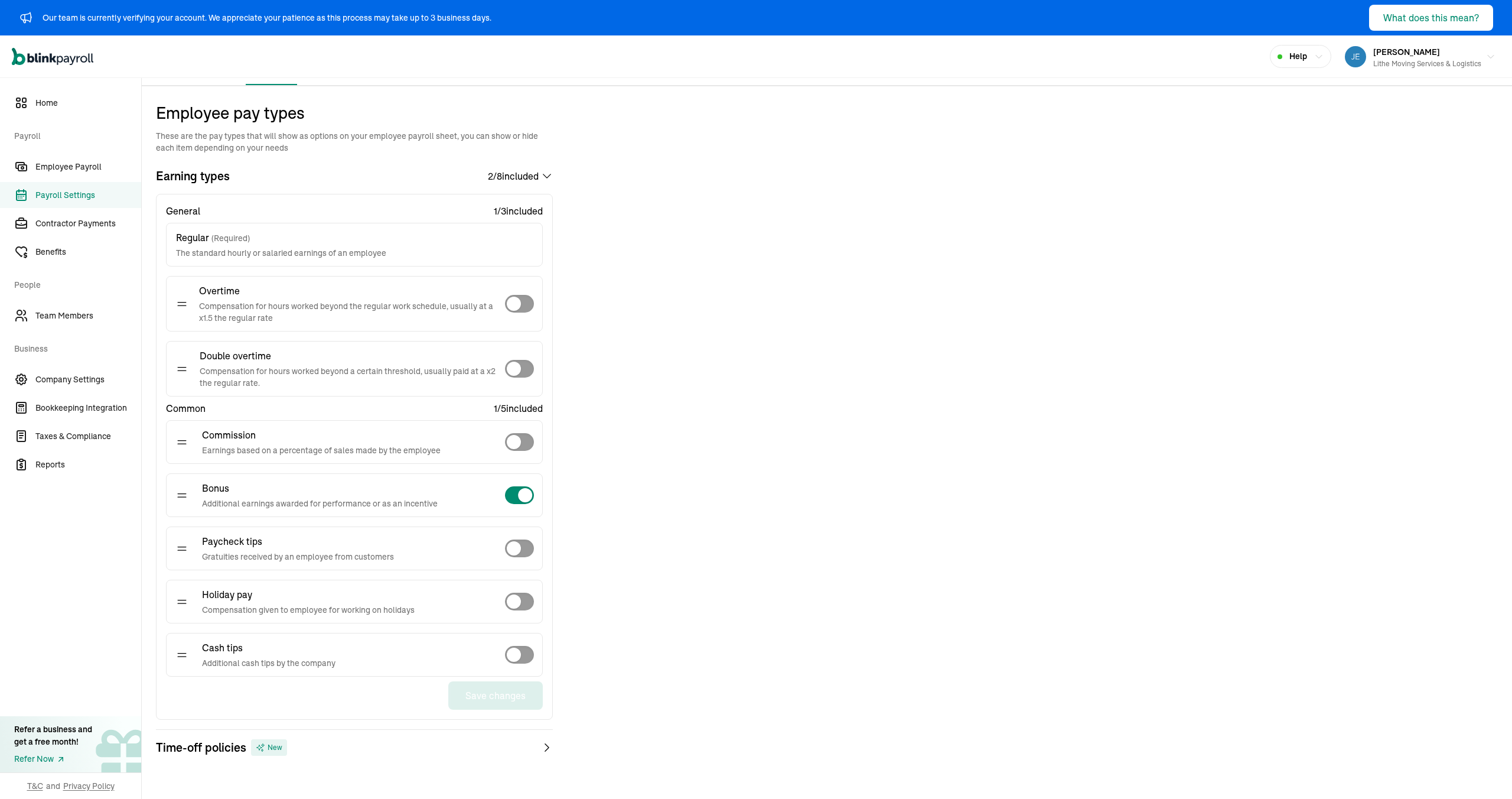
scroll to position [100, 0]
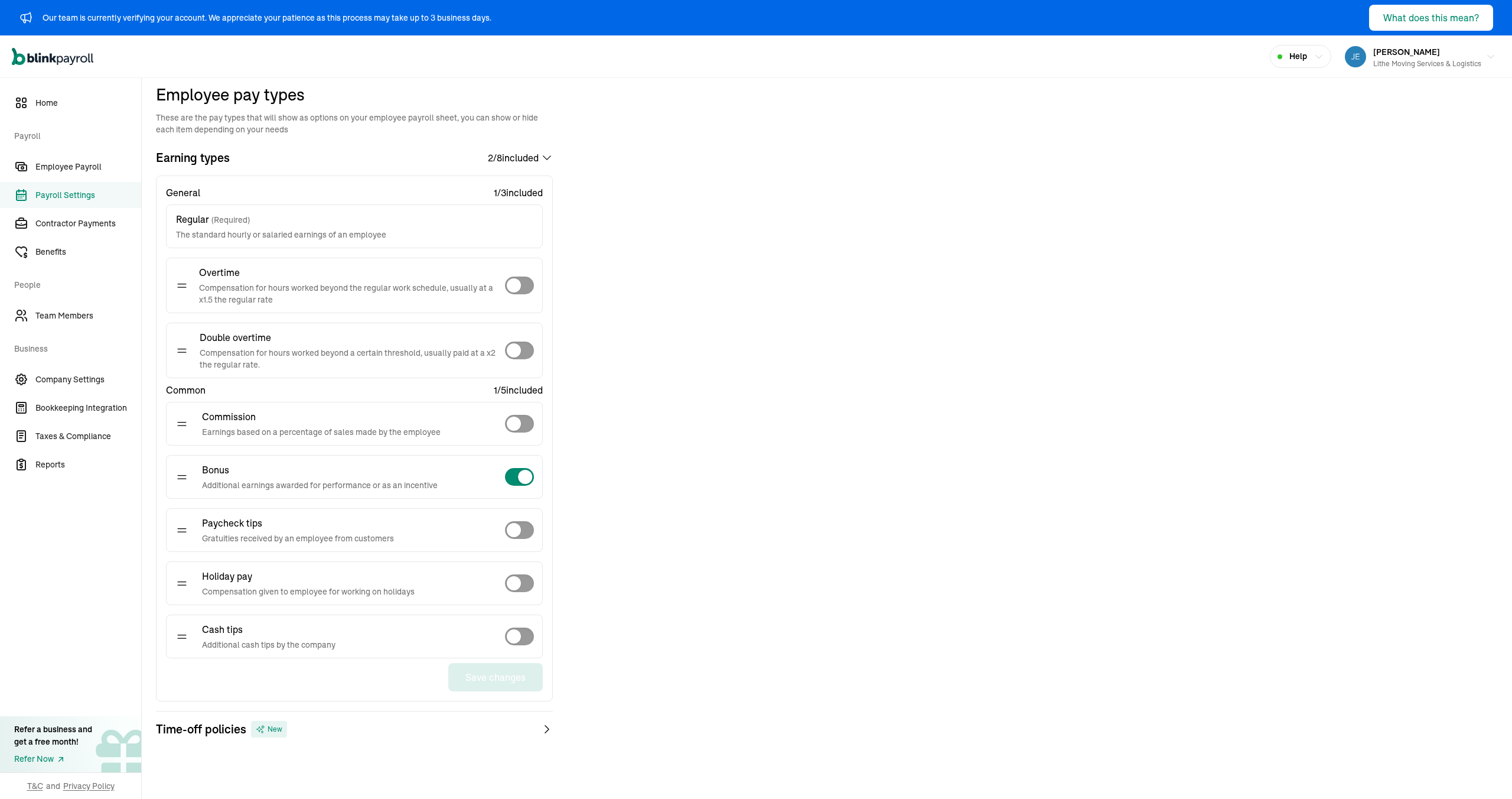
drag, startPoint x: 678, startPoint y: 491, endPoint x: 667, endPoint y: 494, distance: 11.4
click at [677, 491] on div "Employee pay types These are the pay types that will show as options on your em…" at bounding box center [827, 440] width 1370 height 716
click at [622, 267] on div "Employee pay types These are the pay types that will show as options on your em…" at bounding box center [827, 440] width 1370 height 716
click at [384, 724] on div "Time-off policies New" at bounding box center [355, 729] width 397 height 17
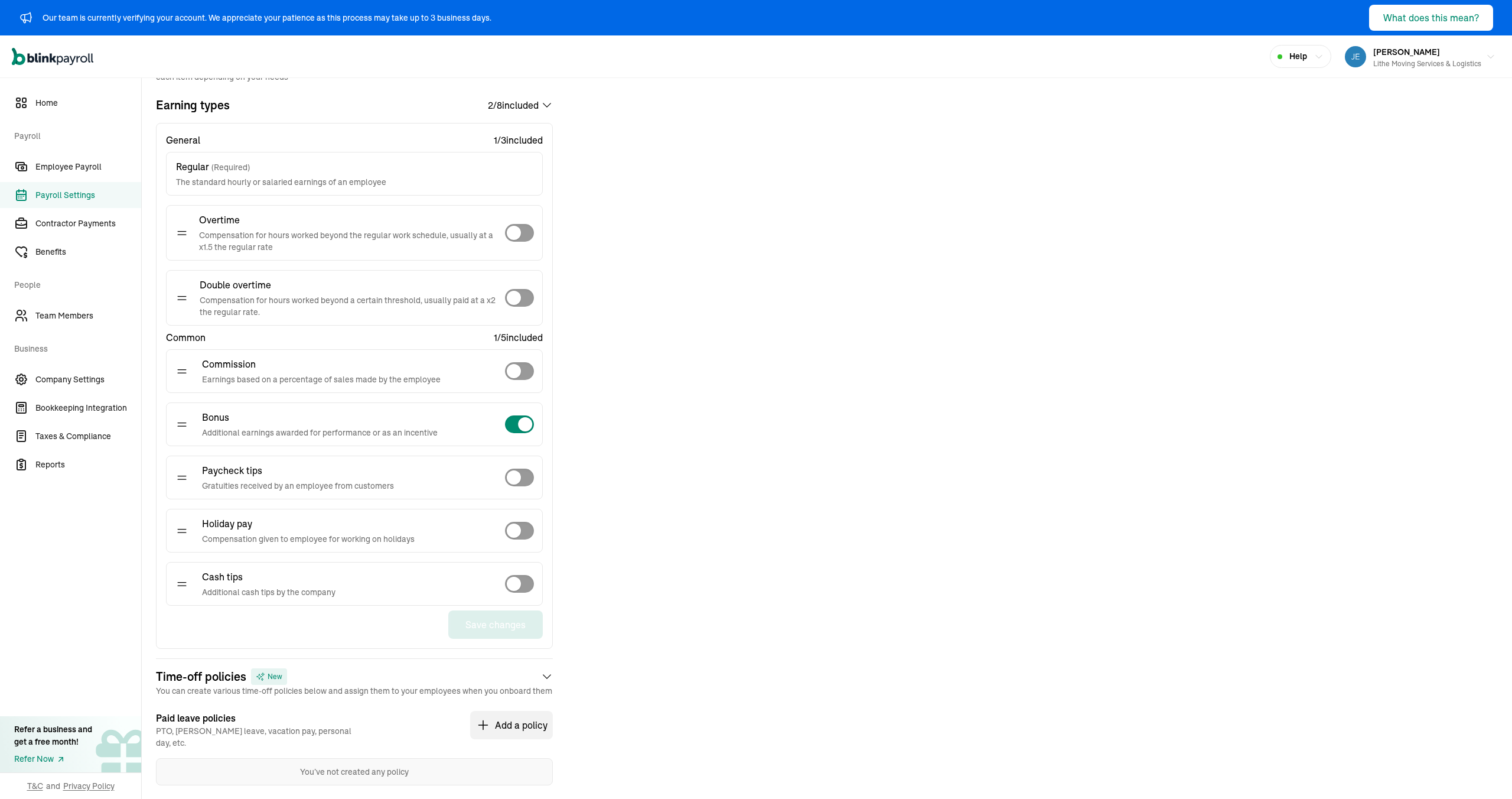
scroll to position [191, 0]
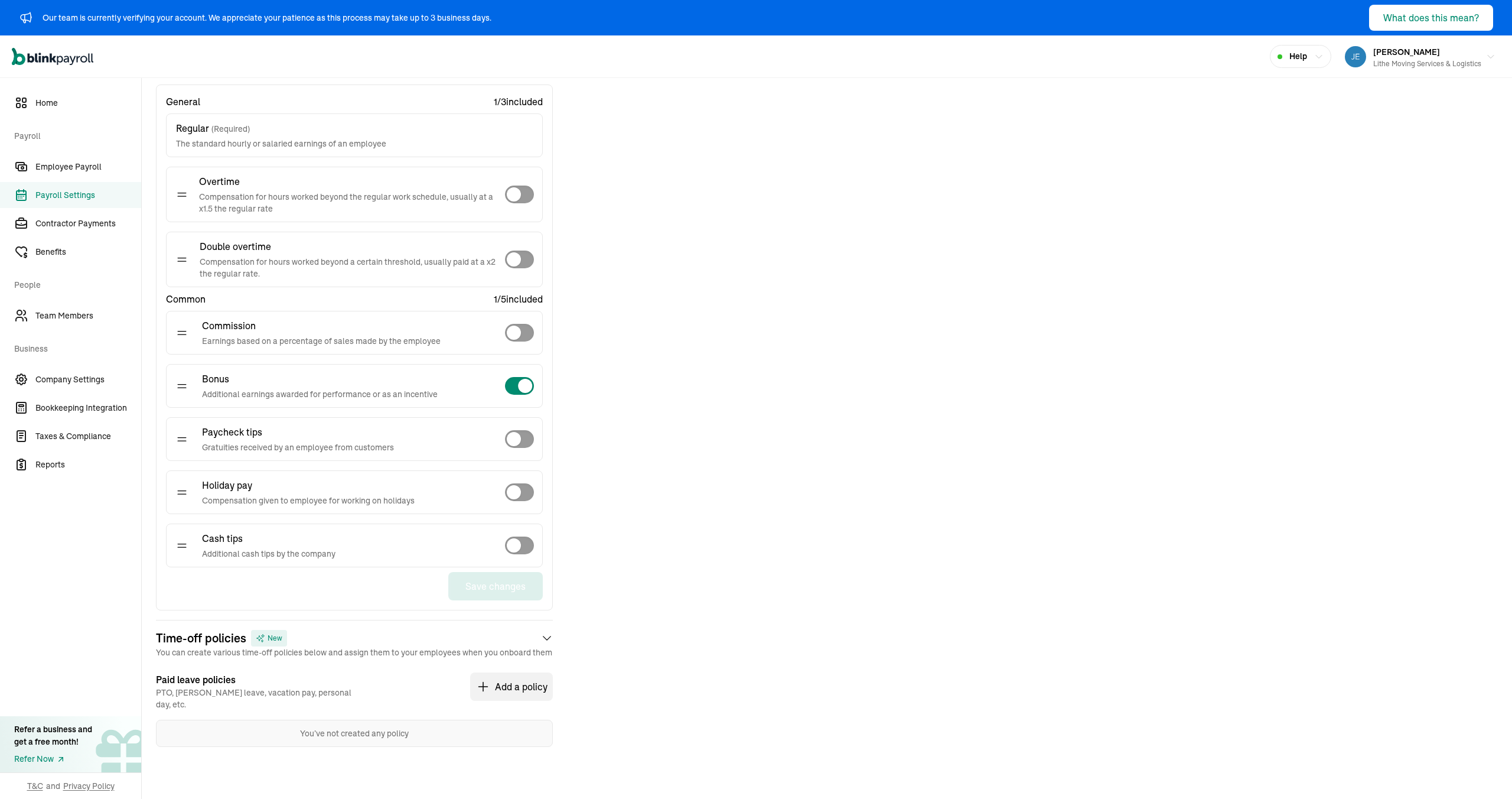
click at [544, 640] on icon at bounding box center [547, 638] width 12 height 17
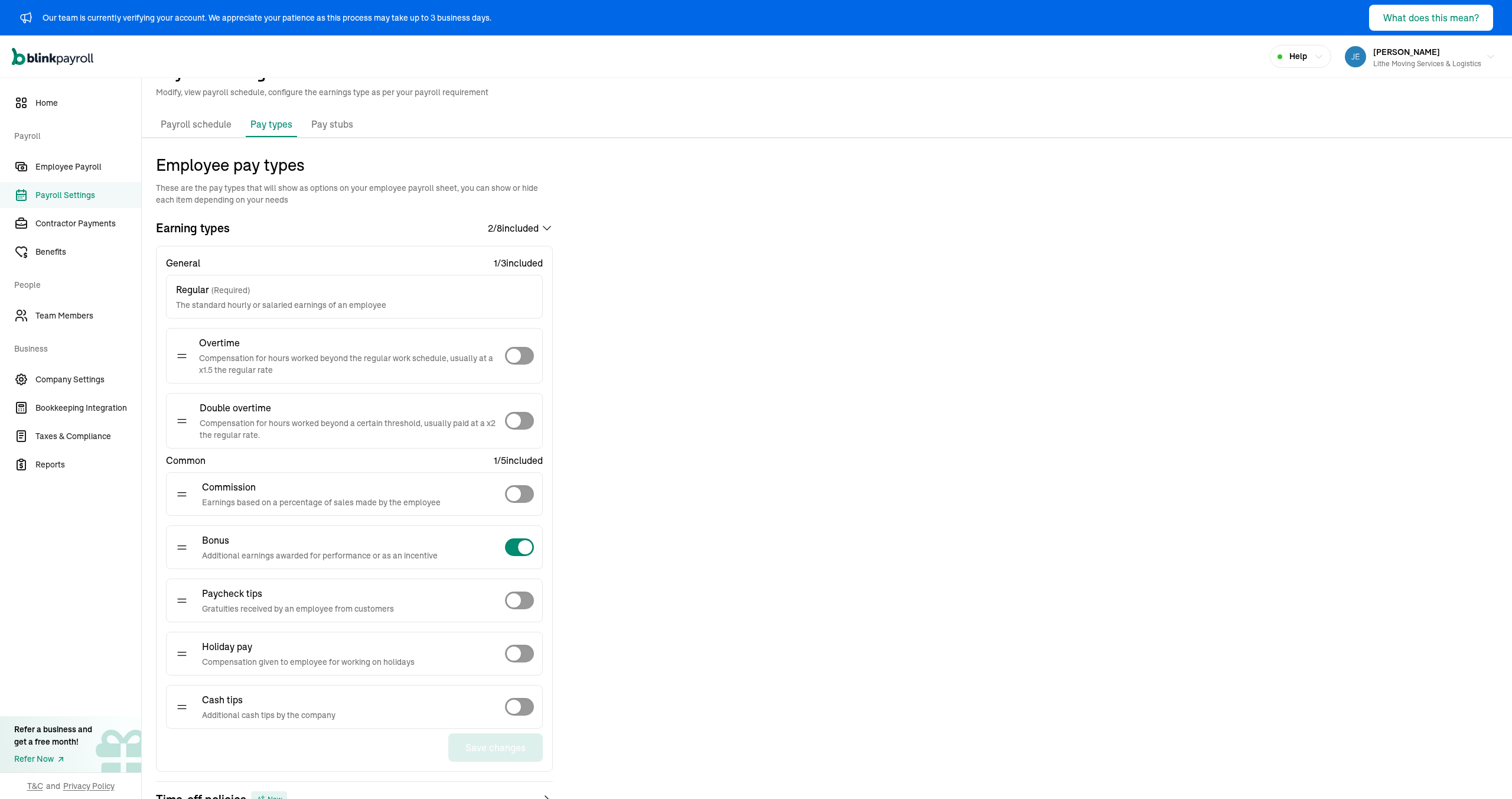
scroll to position [0, 0]
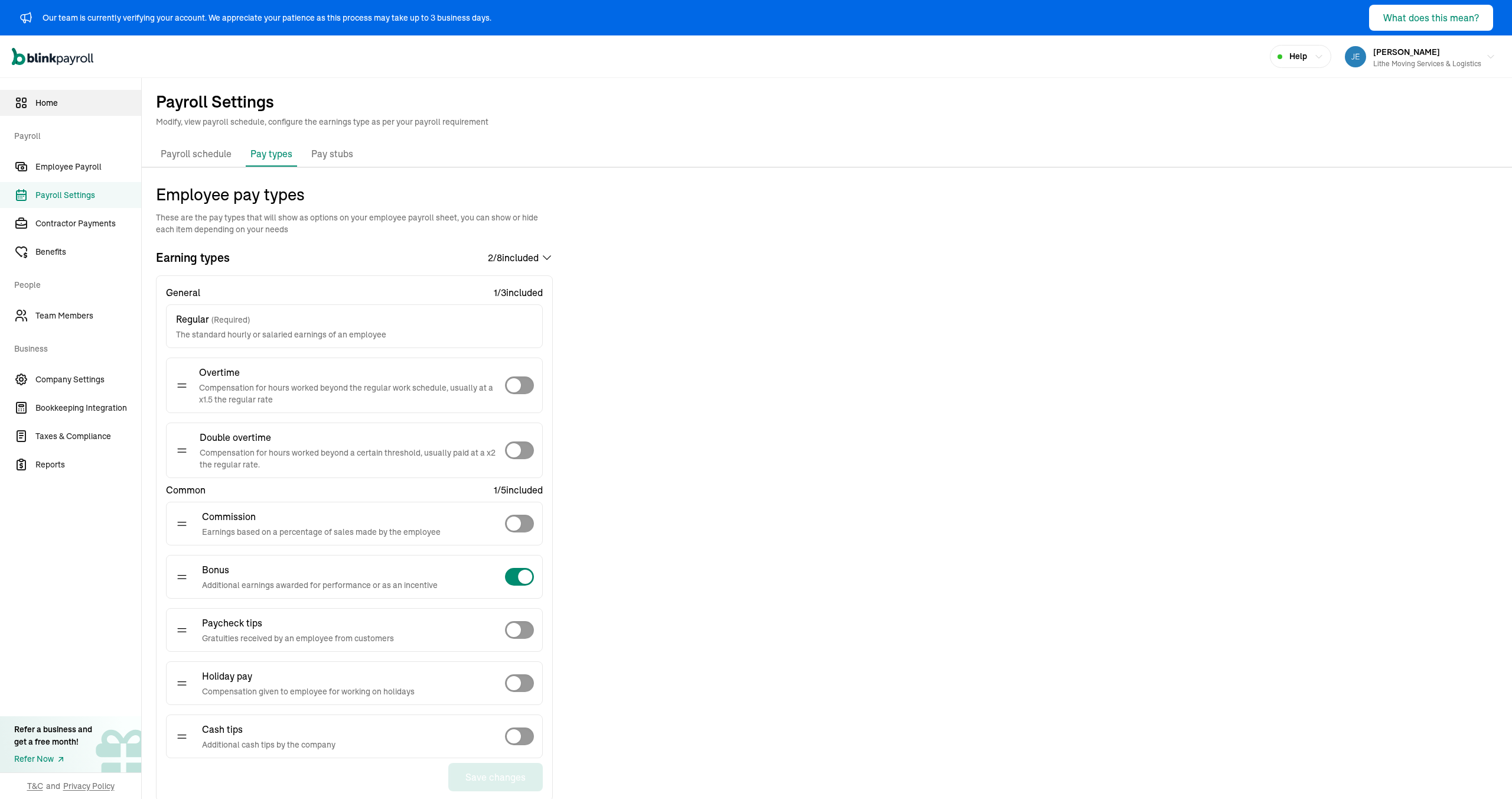
click at [95, 100] on span "Home" at bounding box center [88, 103] width 106 height 12
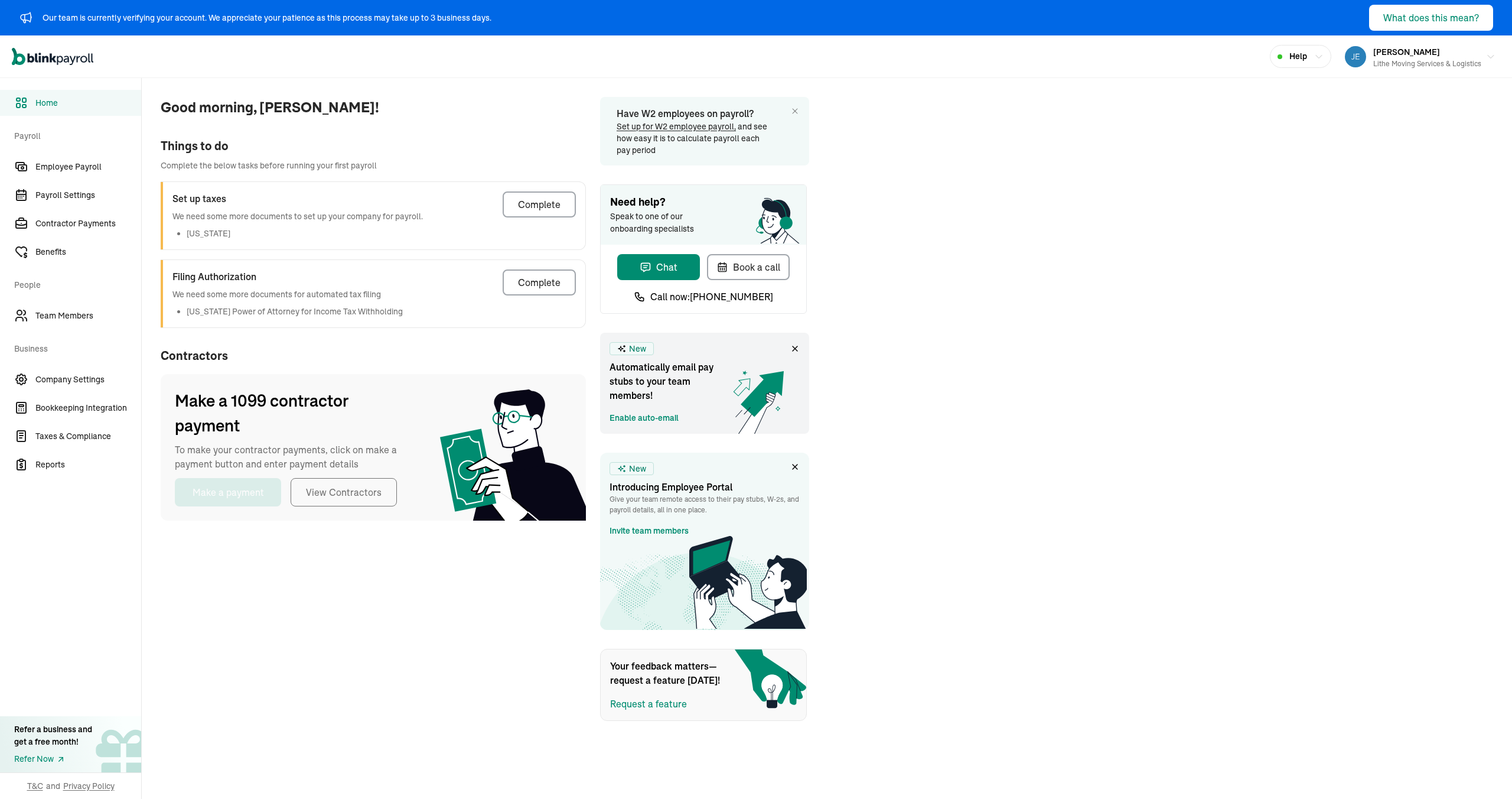
click at [417, 137] on div "Things to do" at bounding box center [373, 146] width 426 height 17
click at [345, 210] on p "We need some more documents to set up your company for payroll." at bounding box center [298, 216] width 250 height 12
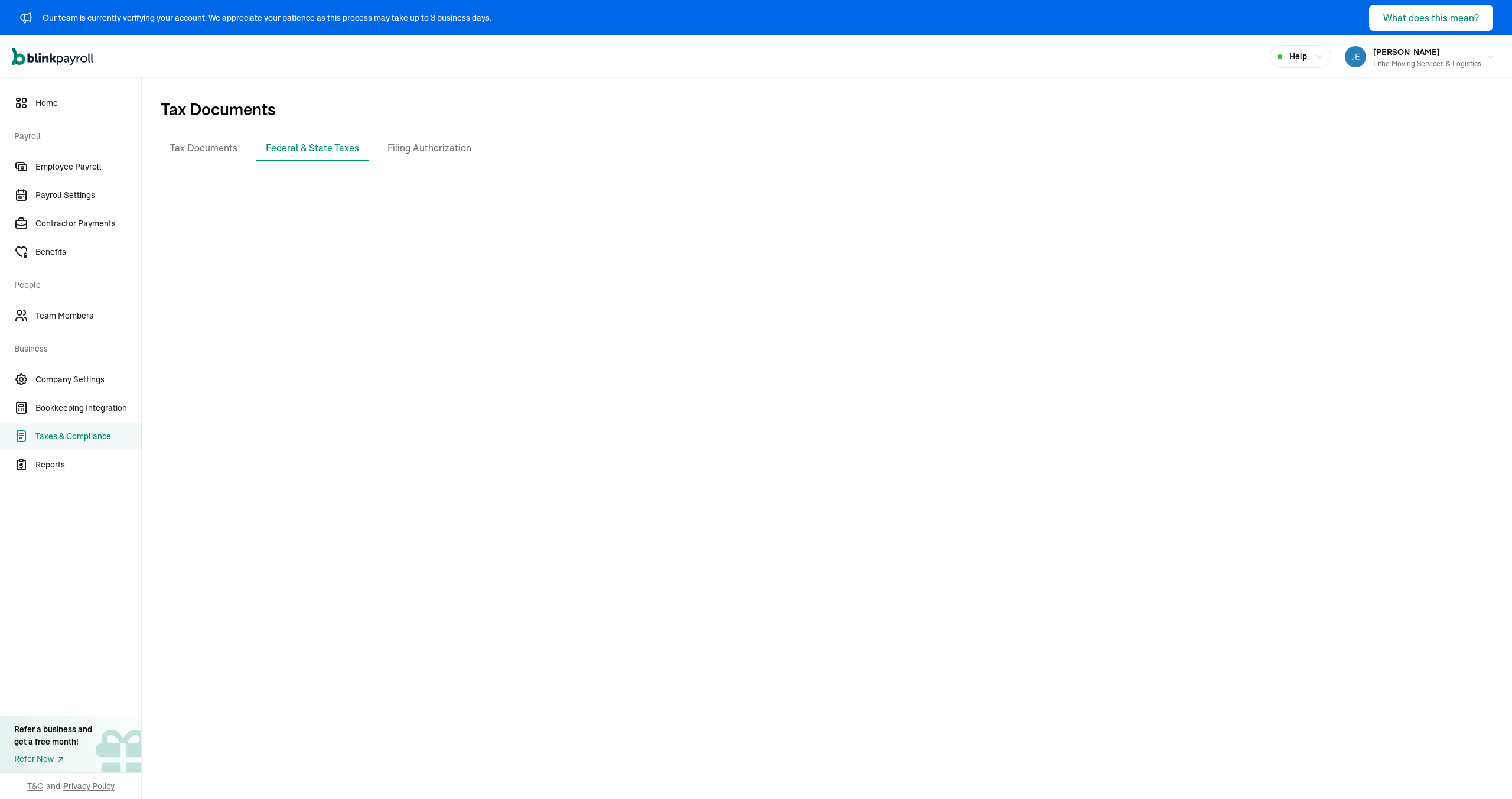
click at [504, 267] on div at bounding box center [827, 488] width 1370 height 633
click at [564, 273] on div at bounding box center [827, 488] width 1370 height 633
drag, startPoint x: 845, startPoint y: 304, endPoint x: 832, endPoint y: 306, distance: 13.2
click at [832, 306] on div at bounding box center [827, 488] width 1370 height 633
drag, startPoint x: 709, startPoint y: 157, endPoint x: 694, endPoint y: 188, distance: 34.4
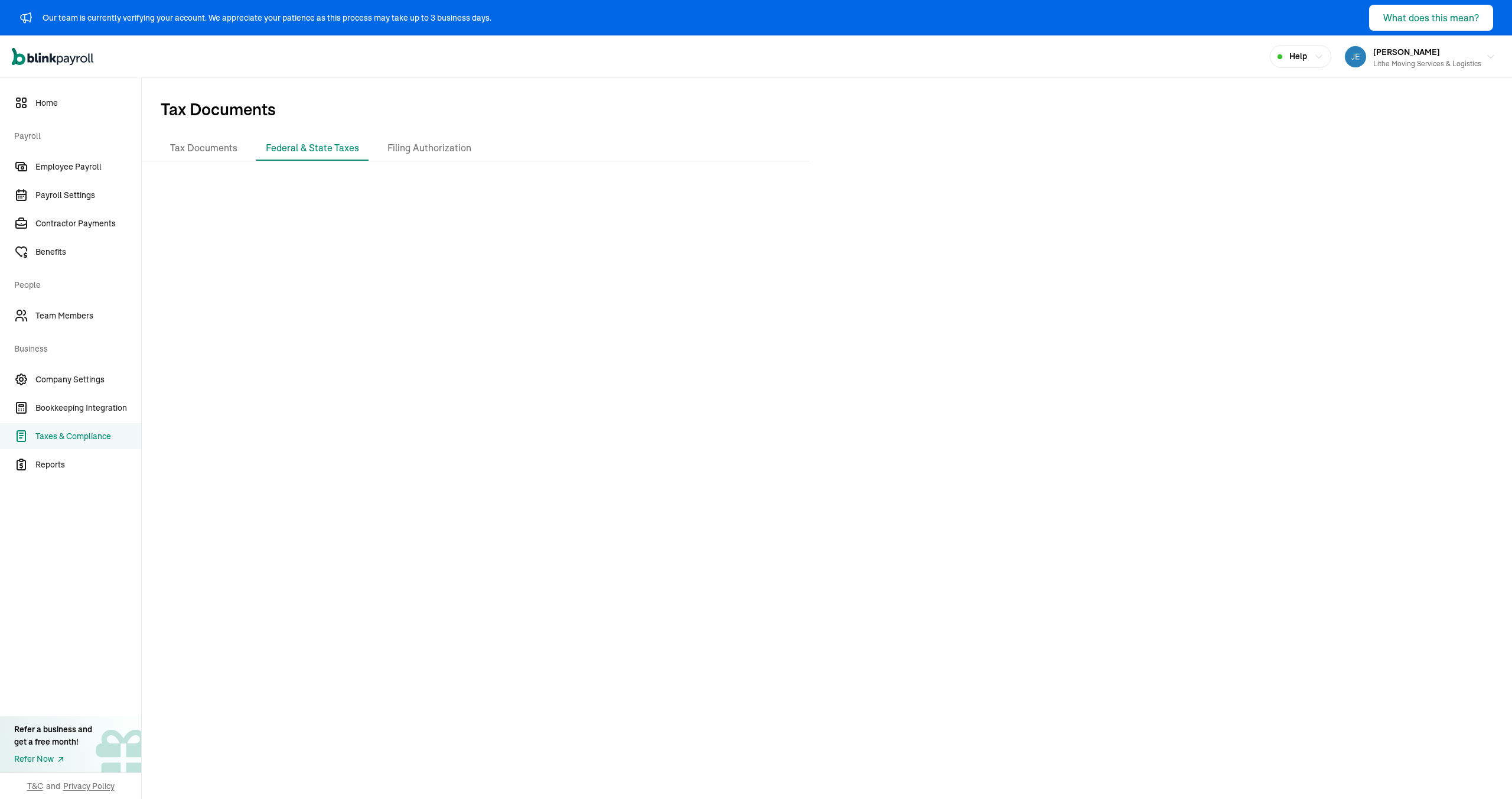
click at [707, 159] on div "Tax Documents Federal & State Taxes Filing Authorization" at bounding box center [475, 148] width 630 height 25
drag, startPoint x: 584, startPoint y: 99, endPoint x: 564, endPoint y: 20, distance: 81.5
click at [579, 81] on span "Tax Documents" at bounding box center [827, 107] width 1370 height 58
click at [520, 51] on div "Open main menu Help Jeremiah Gaddy-Kest Lithe Moving Services & Logistics" at bounding box center [756, 57] width 1512 height 43
click at [435, 78] on span "Tax Documents" at bounding box center [827, 107] width 1370 height 58
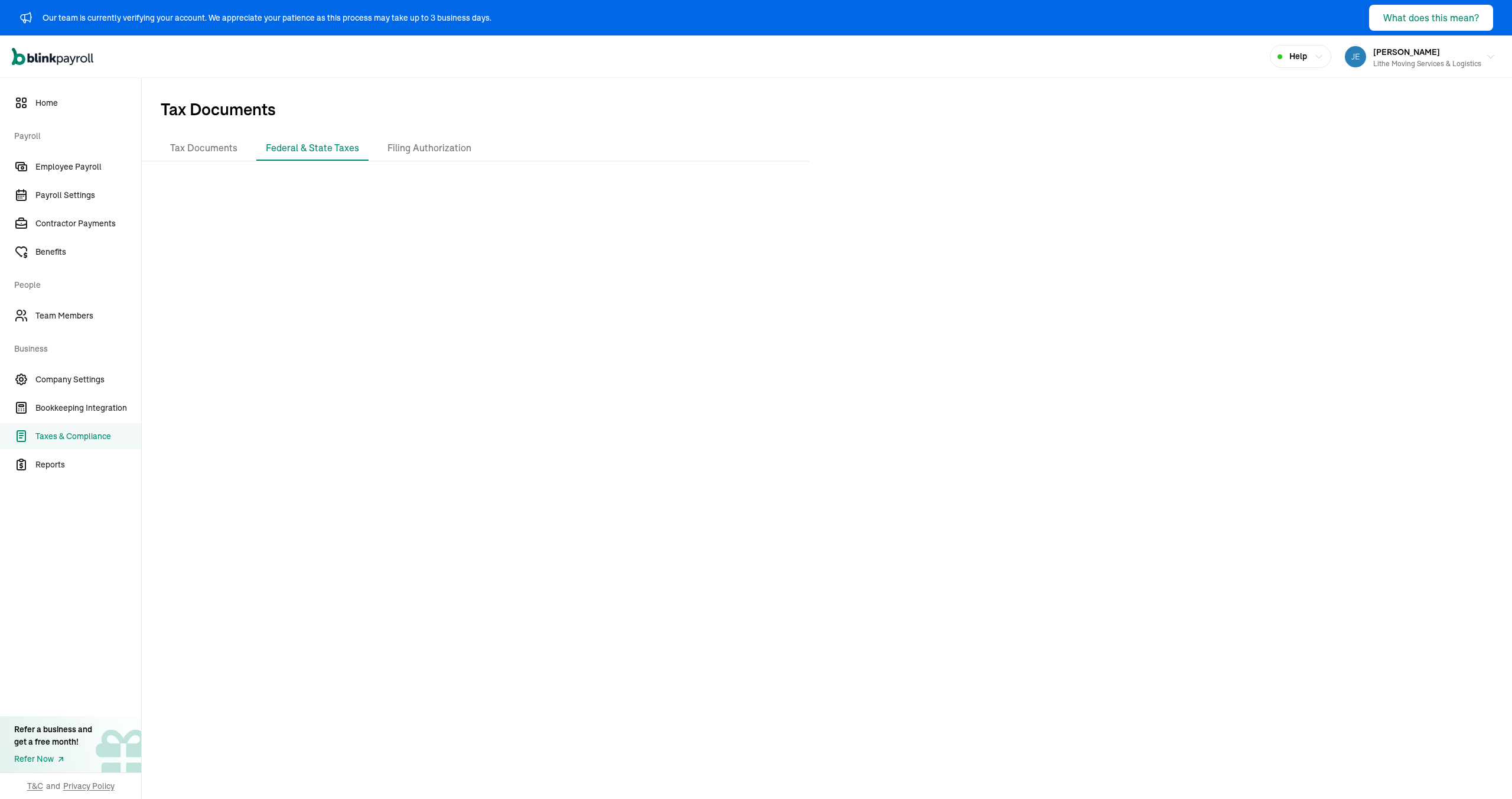
click at [485, 61] on div "Open main menu Help [PERSON_NAME] Lithe Moving Services & Logistics" at bounding box center [756, 57] width 1512 height 43
click at [584, 391] on div at bounding box center [827, 488] width 1370 height 633
click at [627, 547] on div at bounding box center [827, 482] width 1370 height 633
click at [753, 426] on div at bounding box center [827, 482] width 1370 height 633
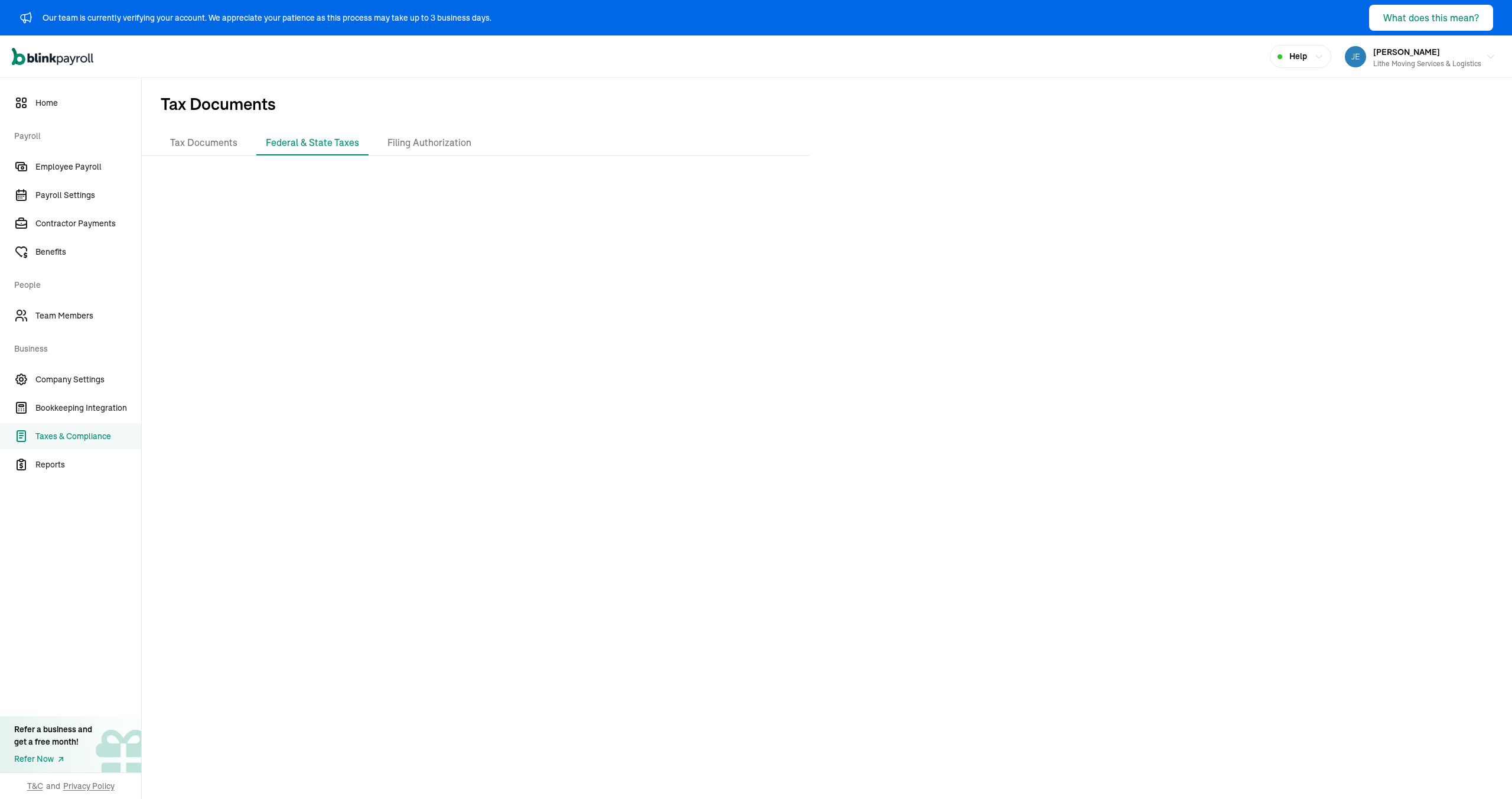
click at [687, 340] on div at bounding box center [827, 482] width 1370 height 633
click at [522, 180] on div at bounding box center [827, 482] width 1370 height 633
click at [622, 185] on div at bounding box center [827, 482] width 1370 height 633
click at [651, 314] on div at bounding box center [827, 482] width 1370 height 633
click at [687, 348] on div at bounding box center [827, 482] width 1370 height 633
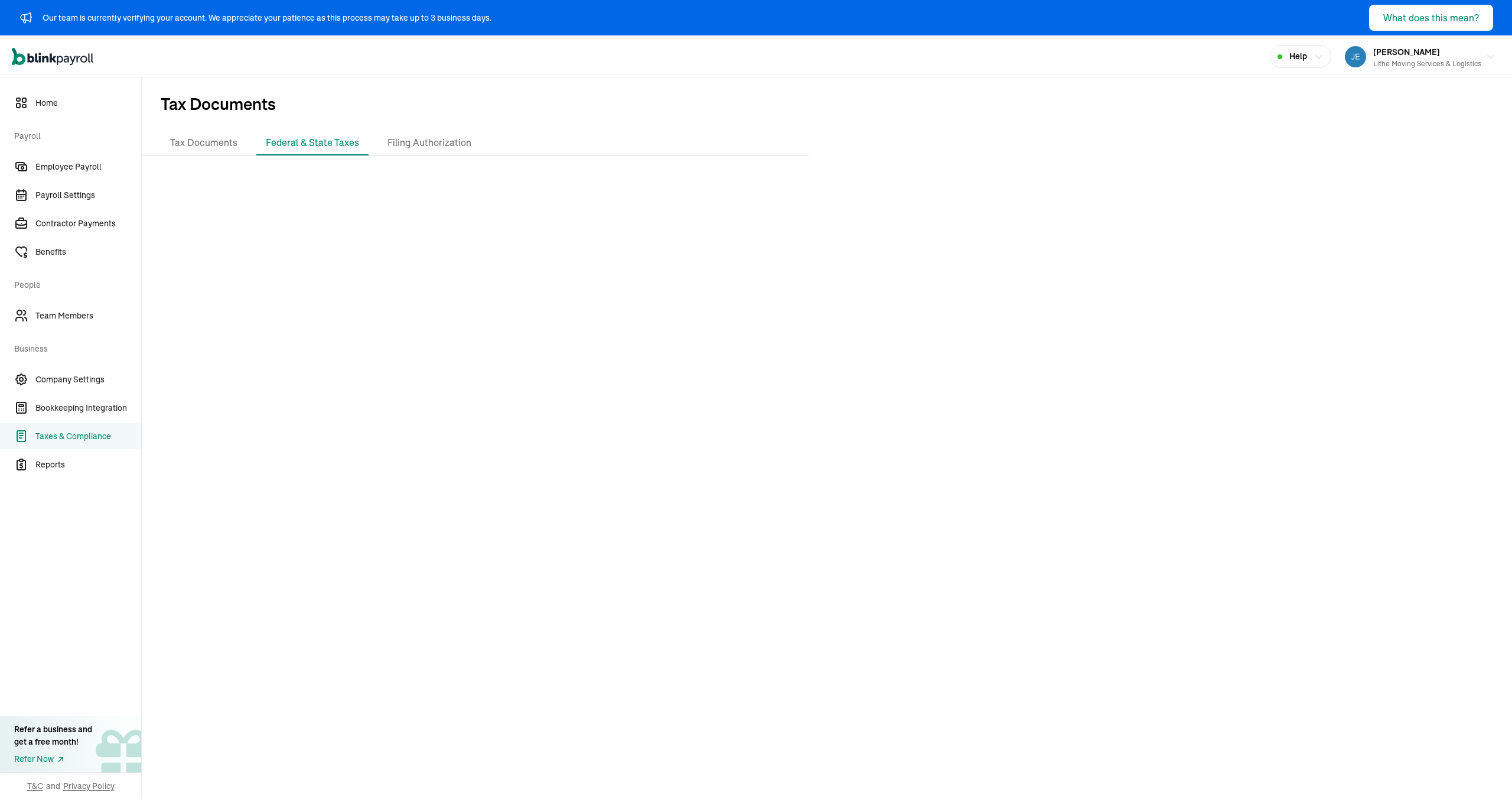
click at [787, 397] on div at bounding box center [827, 482] width 1370 height 633
click at [789, 400] on div at bounding box center [827, 482] width 1370 height 633
click at [613, 384] on div at bounding box center [827, 482] width 1370 height 633
click at [555, 340] on div at bounding box center [827, 482] width 1370 height 633
click at [647, 408] on div at bounding box center [827, 482] width 1370 height 633
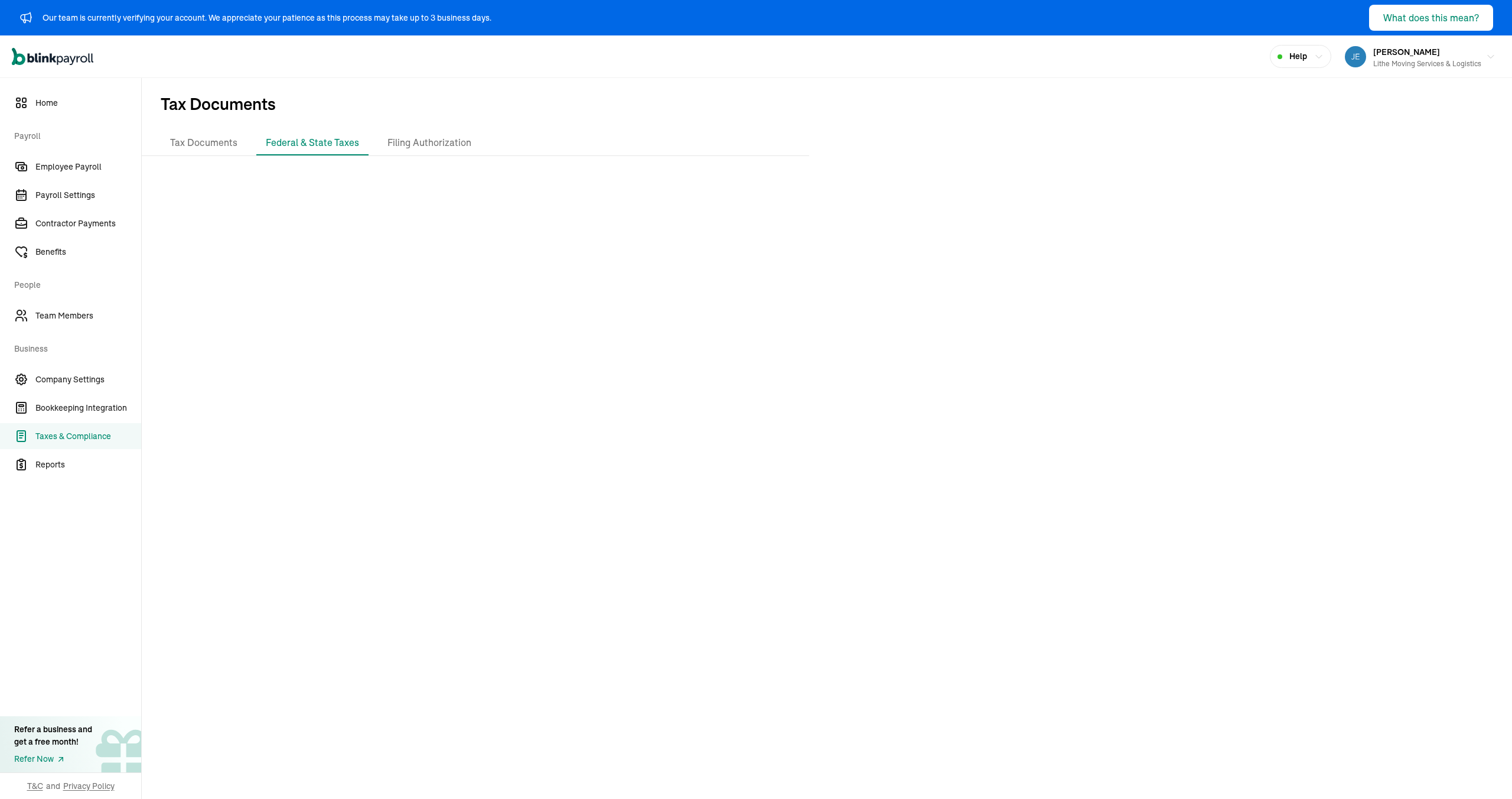
click at [569, 267] on div at bounding box center [827, 482] width 1370 height 633
click at [555, 355] on div at bounding box center [827, 482] width 1370 height 633
click at [531, 426] on div at bounding box center [827, 482] width 1370 height 633
click at [834, 547] on div at bounding box center [827, 482] width 1370 height 633
click at [403, 139] on li "Filing Authorization" at bounding box center [429, 143] width 103 height 25
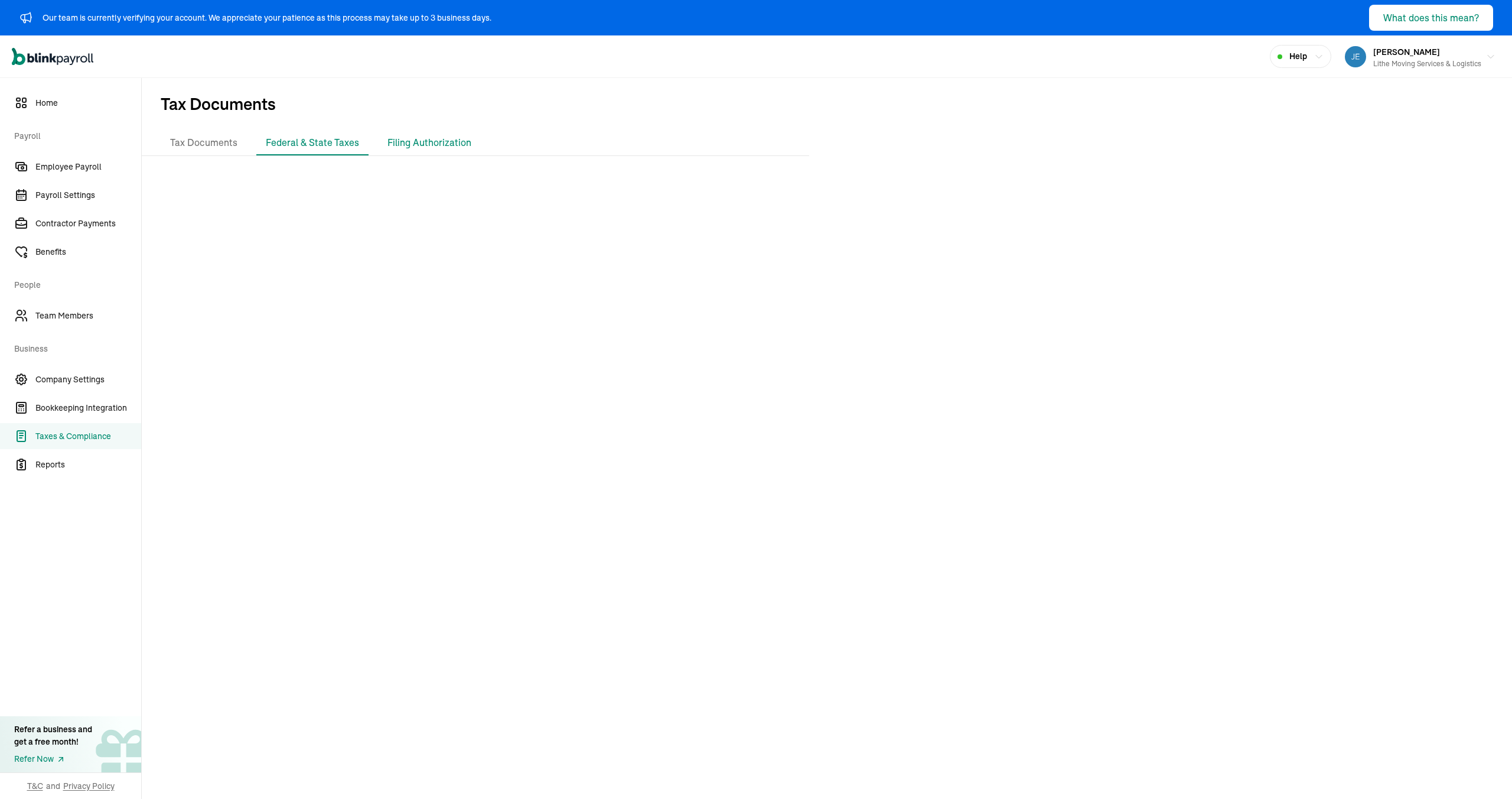
scroll to position [0, 0]
click at [215, 147] on li "Tax Documents" at bounding box center [204, 148] width 86 height 25
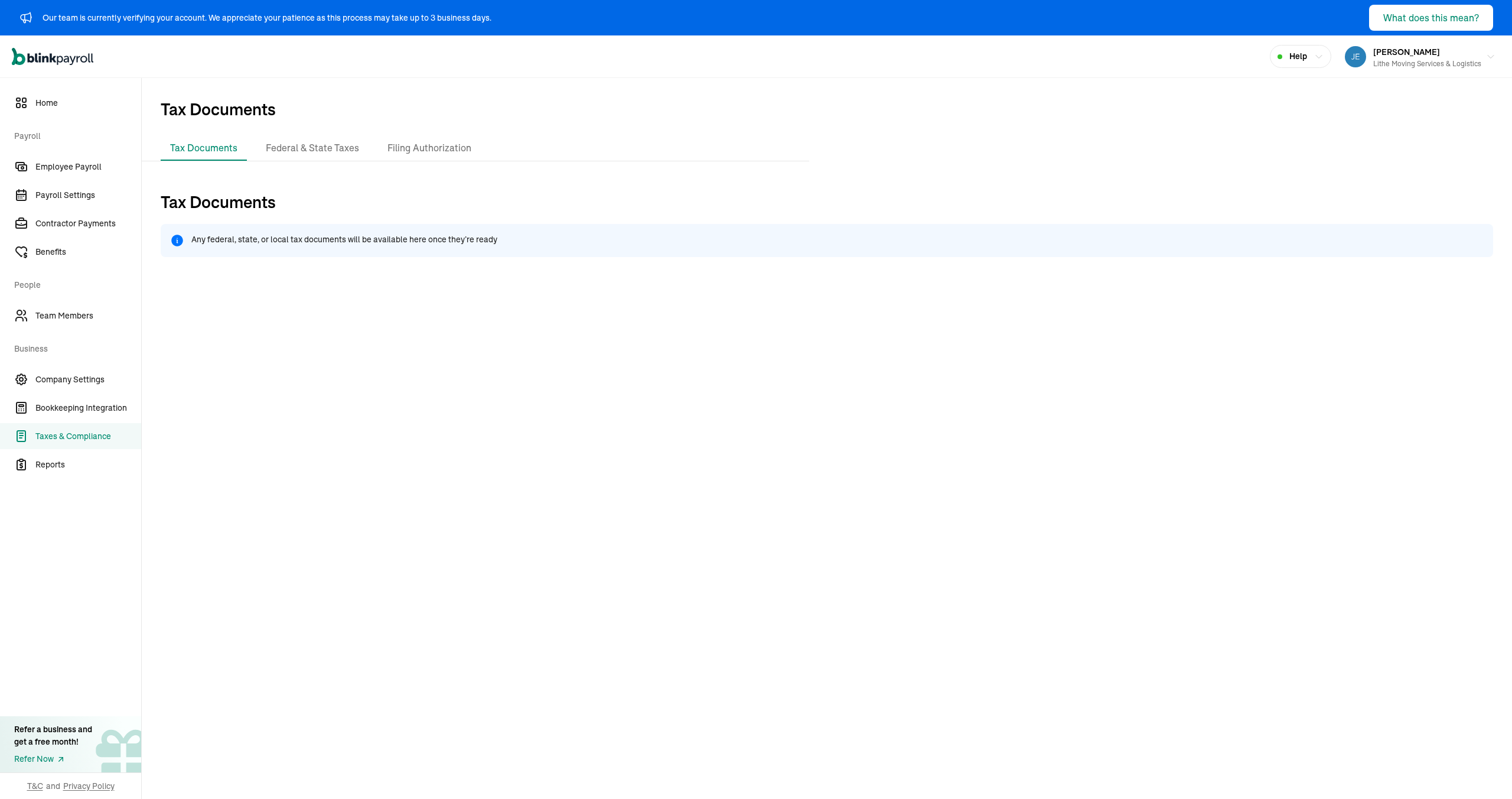
click at [439, 195] on h1 "Tax Documents" at bounding box center [827, 206] width 1333 height 34
drag, startPoint x: 87, startPoint y: 440, endPoint x: 94, endPoint y: 440, distance: 7.0
click at [88, 440] on span "Taxes & Compliance" at bounding box center [88, 436] width 106 height 12
click at [380, 192] on h1 "Tax Documents" at bounding box center [827, 206] width 1333 height 34
click at [955, 128] on span "Tax Documents" at bounding box center [827, 107] width 1370 height 58
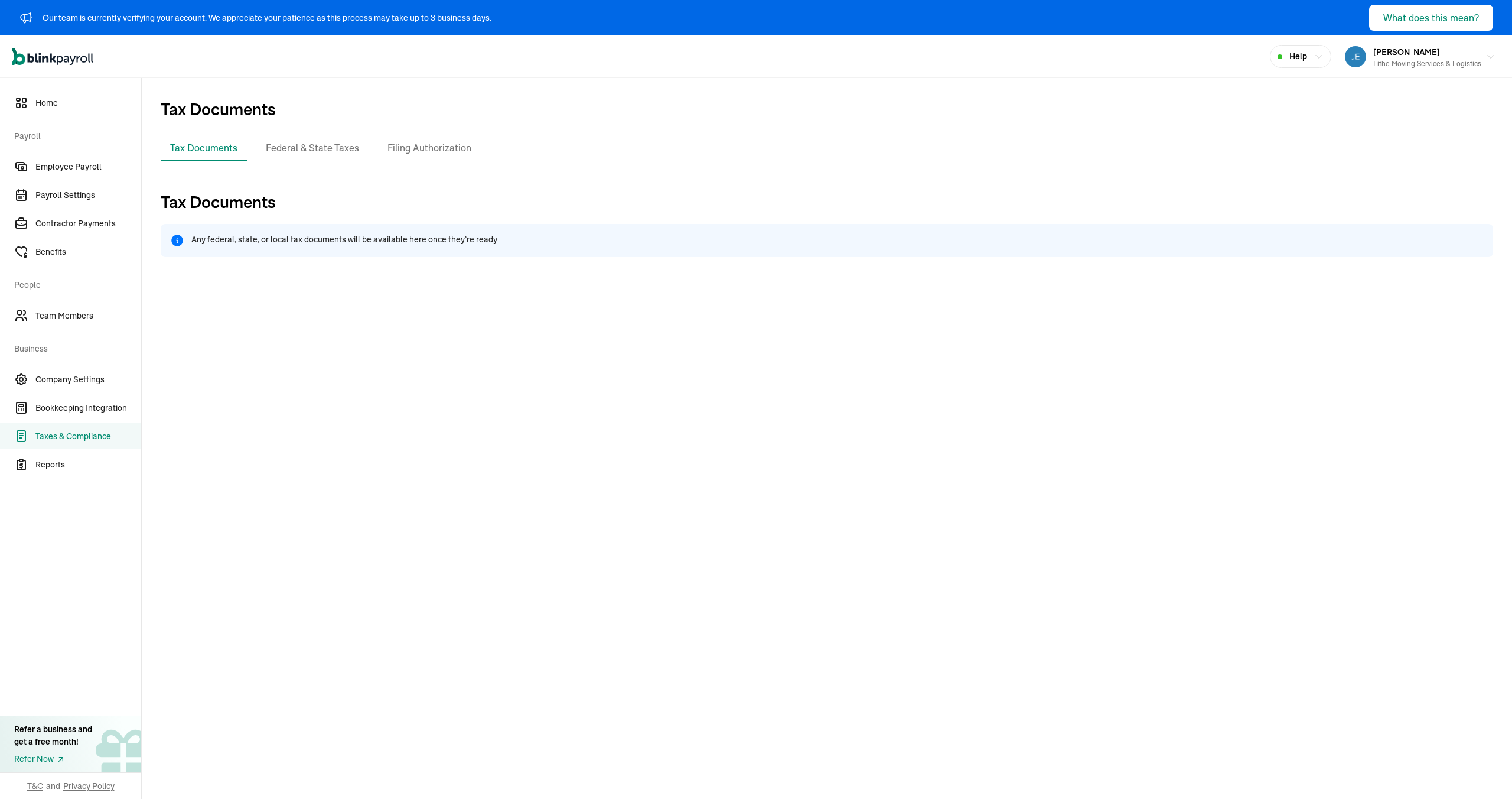
drag, startPoint x: 52, startPoint y: 109, endPoint x: 54, endPoint y: 116, distance: 7.3
click at [52, 109] on link "Home" at bounding box center [70, 103] width 141 height 26
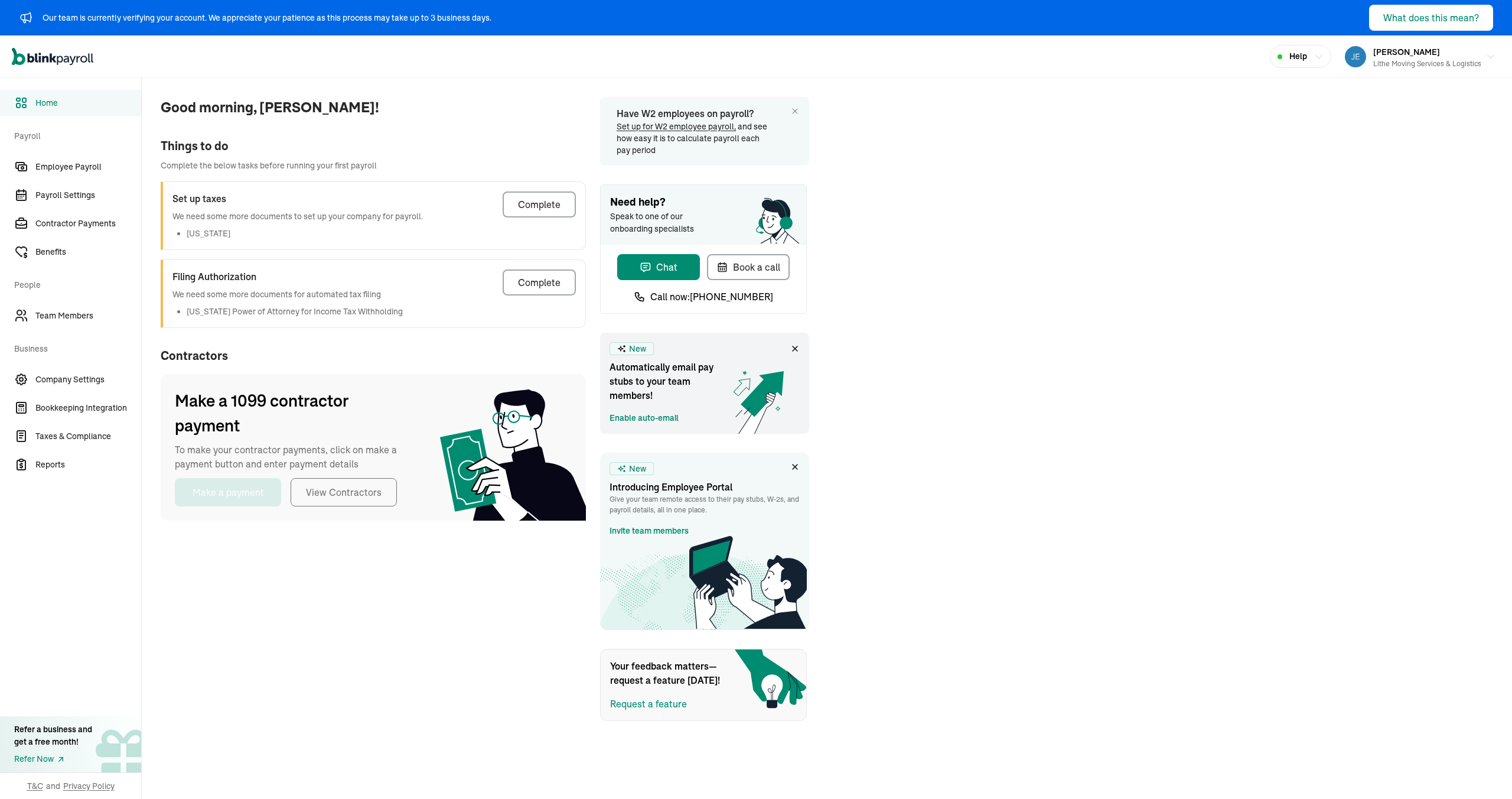
click at [388, 347] on span "Contractors" at bounding box center [373, 355] width 426 height 17
click at [531, 290] on button "Complete" at bounding box center [540, 282] width 74 height 26
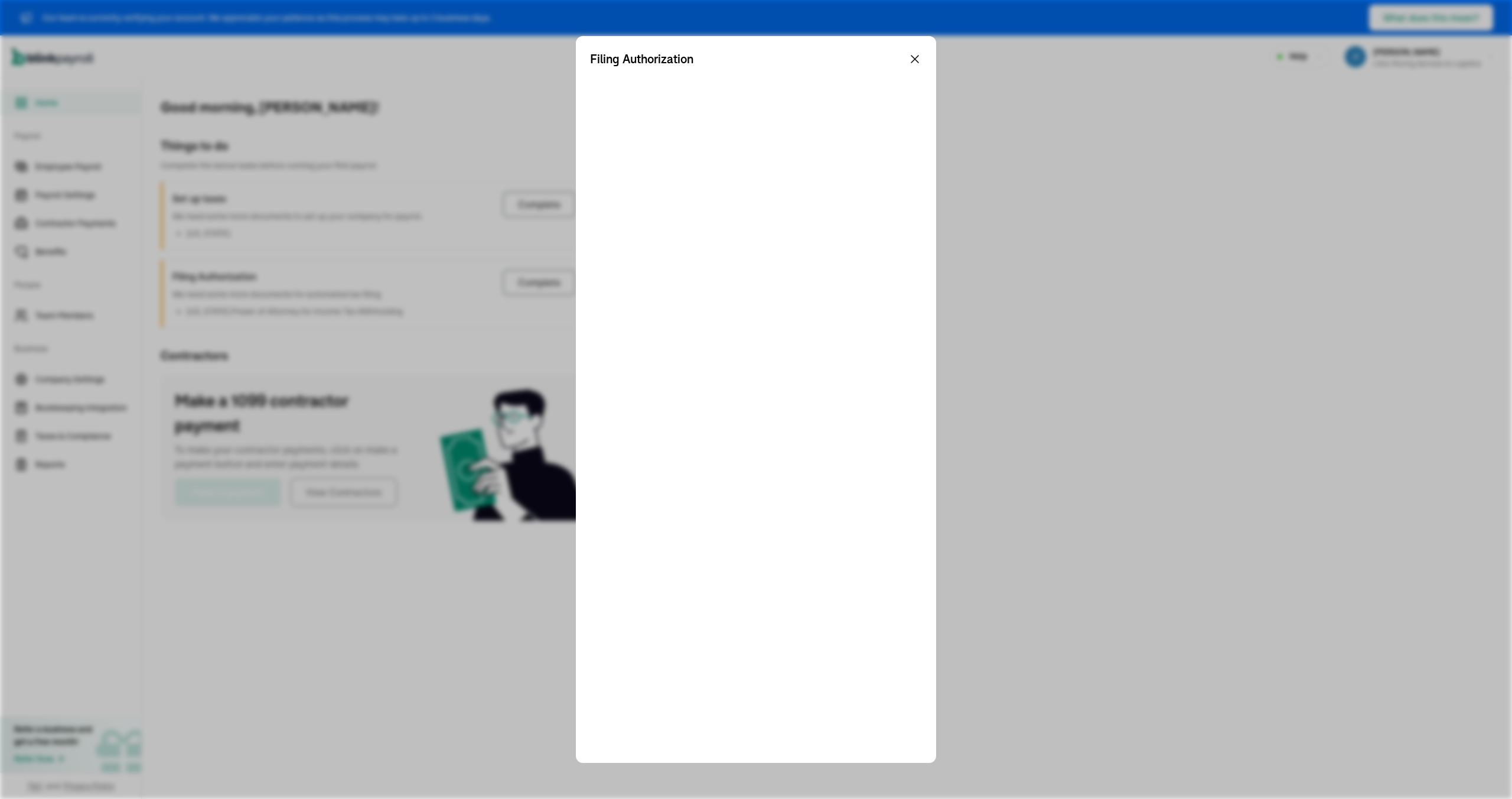
click at [608, 271] on div at bounding box center [756, 408] width 332 height 680
click at [910, 67] on div "Filing Authorization" at bounding box center [756, 59] width 332 height 17
click at [919, 51] on div "Filing Authorization" at bounding box center [756, 59] width 332 height 17
click at [911, 59] on icon at bounding box center [915, 59] width 14 height 14
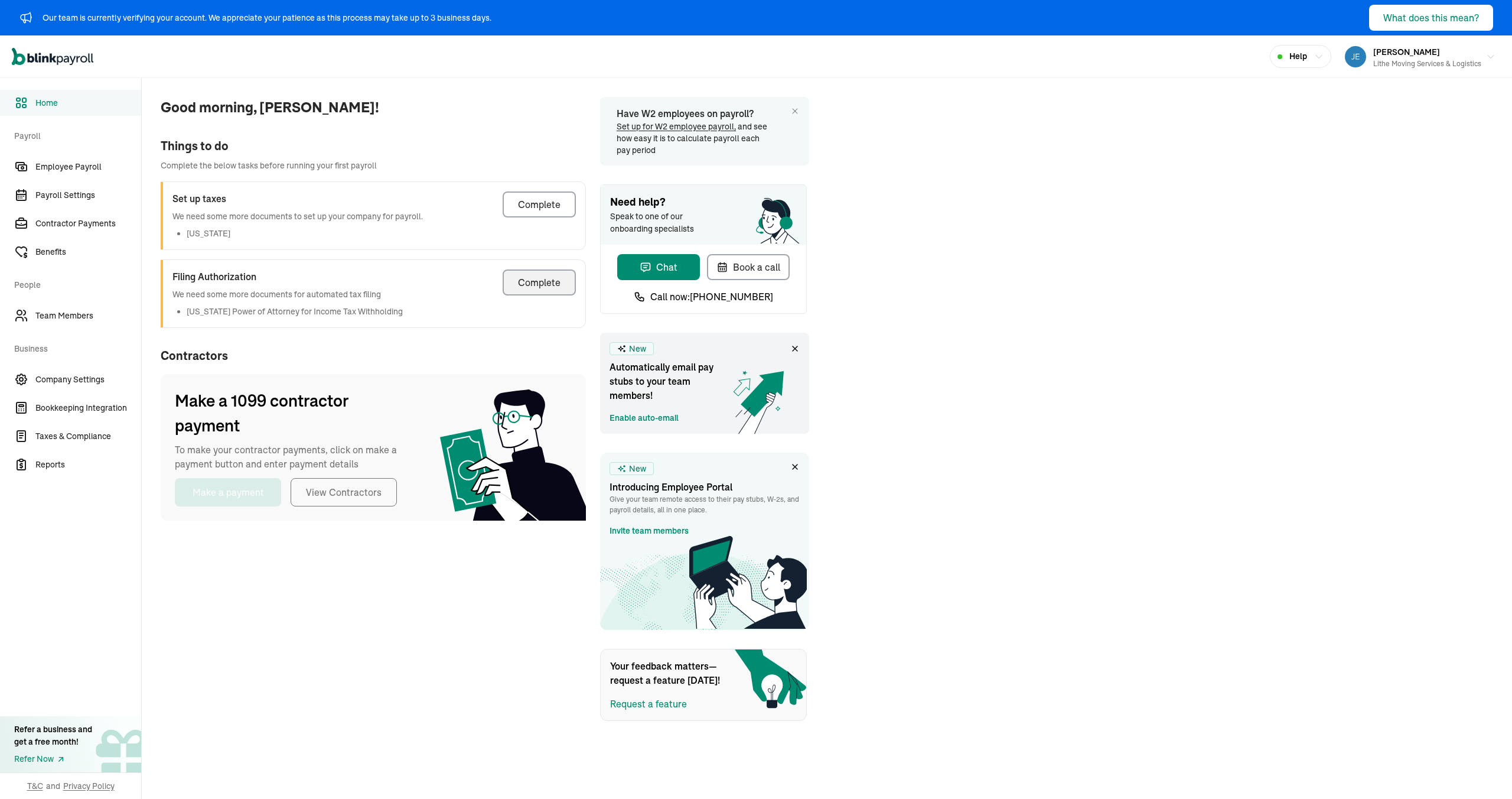
click at [912, 130] on div "Good morning, Jeremiah! Things to do Complete the below tasks before running yo…" at bounding box center [827, 399] width 1370 height 643
click at [569, 108] on span "Good morning, [PERSON_NAME]!" at bounding box center [373, 107] width 426 height 21
click at [858, 147] on div "Good morning, Jeremiah! Things to do Complete the below tasks before running yo…" at bounding box center [827, 399] width 1370 height 643
click at [859, 146] on div "Good morning, Jeremiah! Things to do Complete the below tasks before running yo…" at bounding box center [827, 399] width 1370 height 643
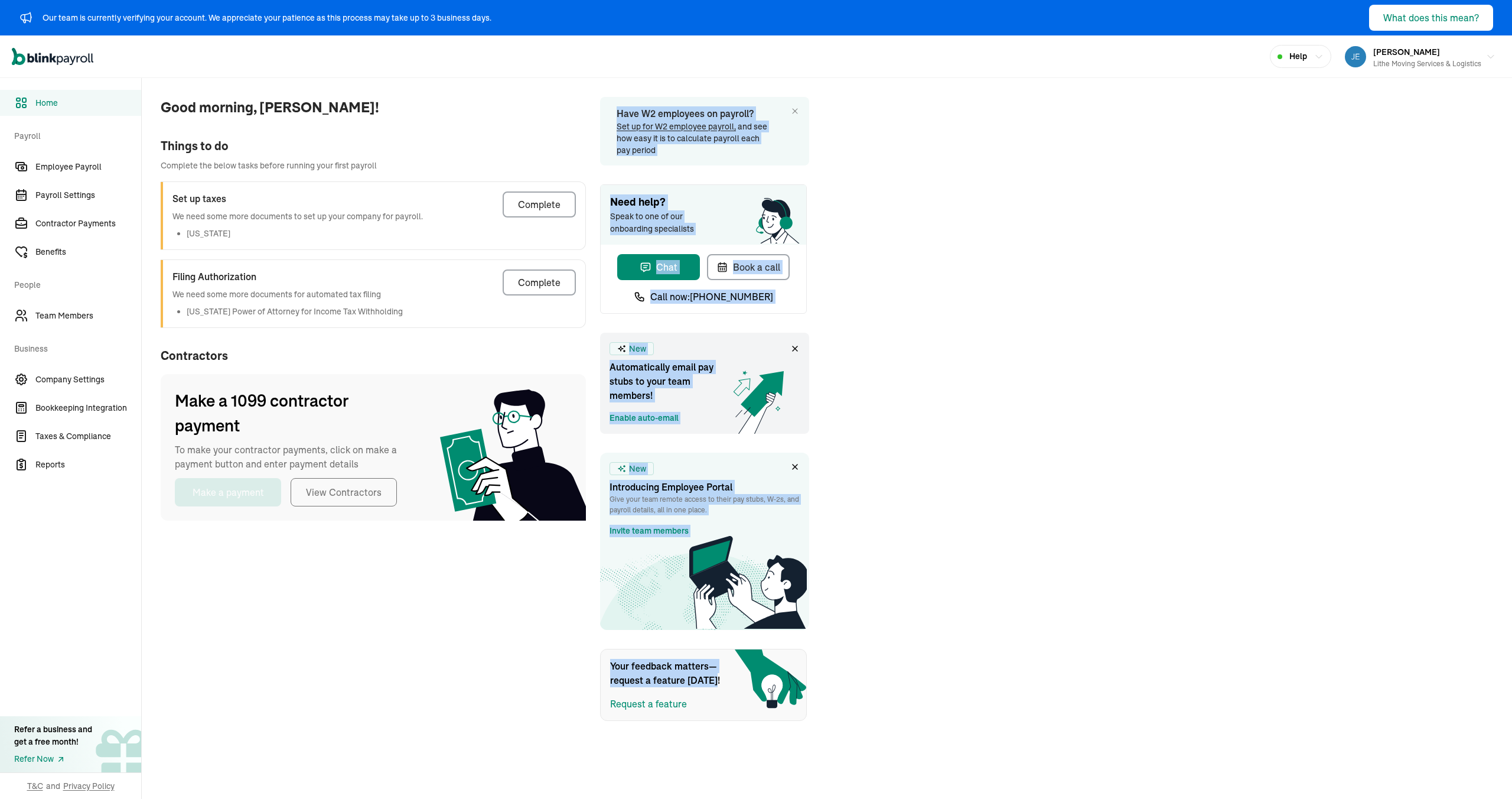
drag, startPoint x: 609, startPoint y: 102, endPoint x: 890, endPoint y: 676, distance: 639.1
click at [890, 676] on div "Good morning, Jeremiah! Things to do Complete the below tasks before running yo…" at bounding box center [827, 399] width 1370 height 643
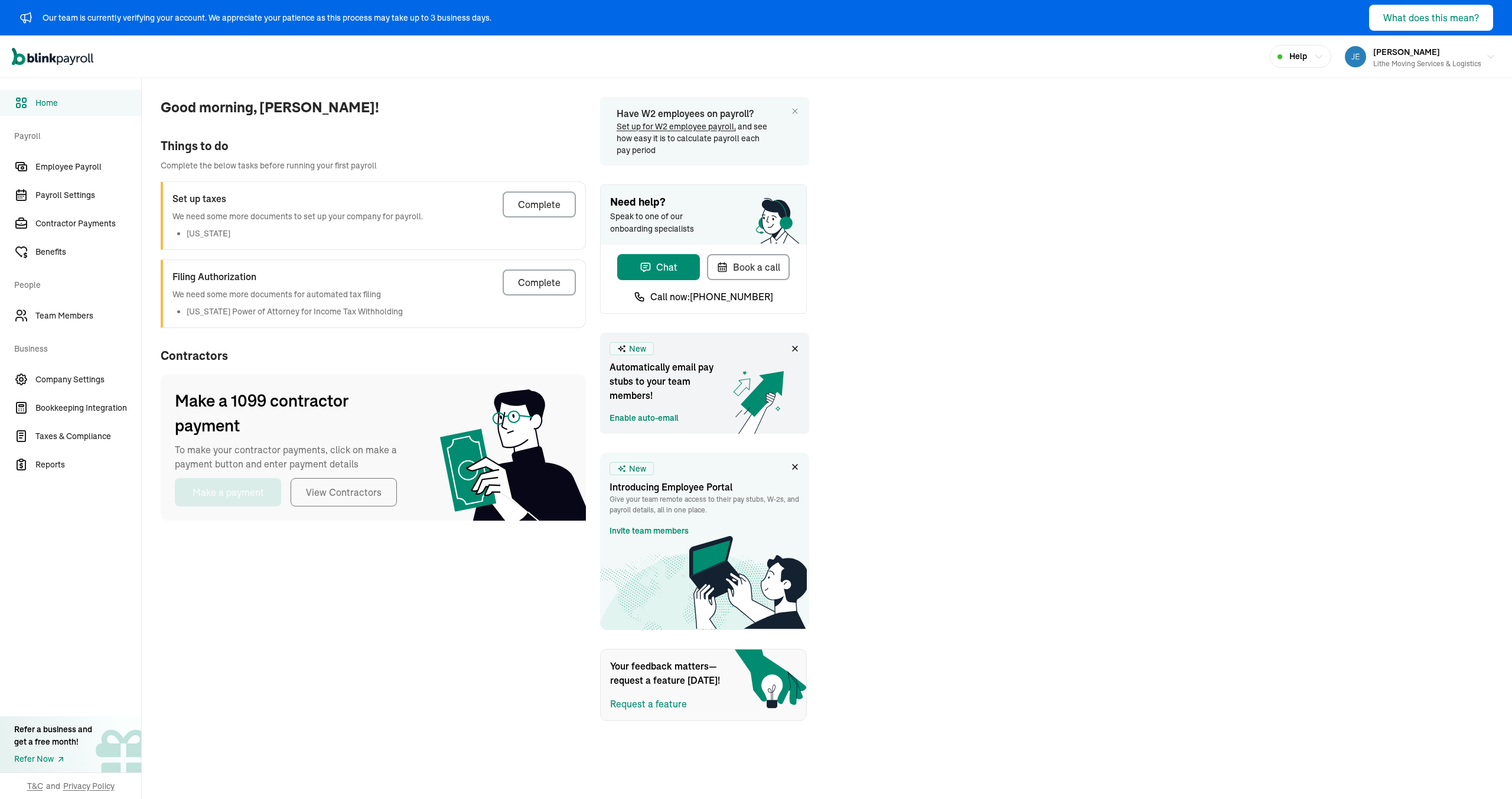
drag, startPoint x: 952, startPoint y: 439, endPoint x: 963, endPoint y: 431, distance: 13.6
click at [953, 437] on div "Good morning, Jeremiah! Things to do Complete the below tasks before running yo…" at bounding box center [827, 399] width 1370 height 643
click at [888, 365] on div "Good morning, Jeremiah! Things to do Complete the below tasks before running yo…" at bounding box center [827, 399] width 1370 height 643
click at [915, 415] on div "Good morning, Jeremiah! Things to do Complete the below tasks before running yo…" at bounding box center [827, 399] width 1370 height 643
click at [59, 193] on span "Payroll Settings" at bounding box center [88, 195] width 106 height 12
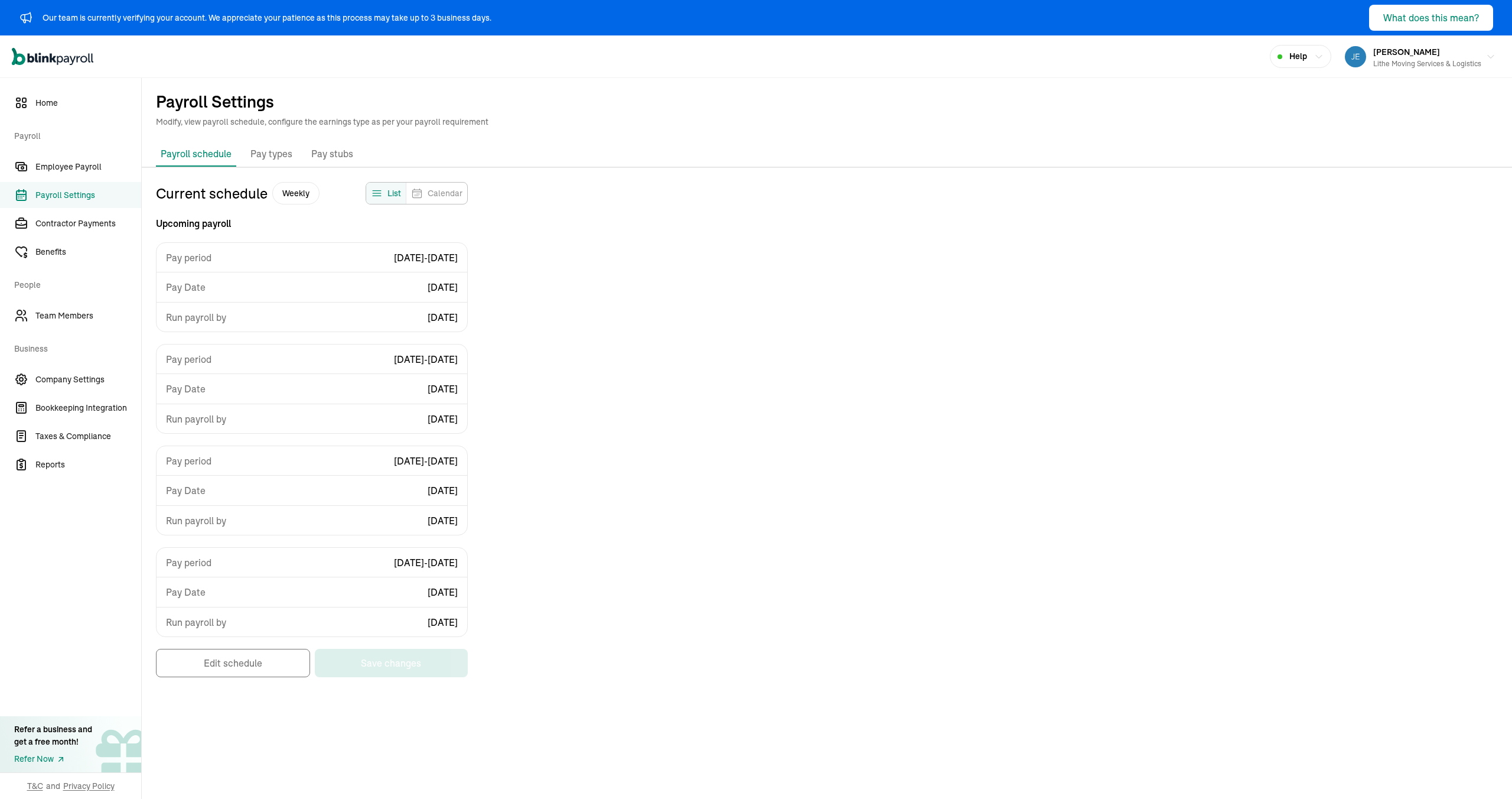
click at [588, 281] on div "Current schedule Weekly List Calendar Upcoming payroll Pay period 08/10/2025 - …" at bounding box center [827, 435] width 1370 height 507
click at [271, 157] on p "Pay types" at bounding box center [271, 154] width 42 height 15
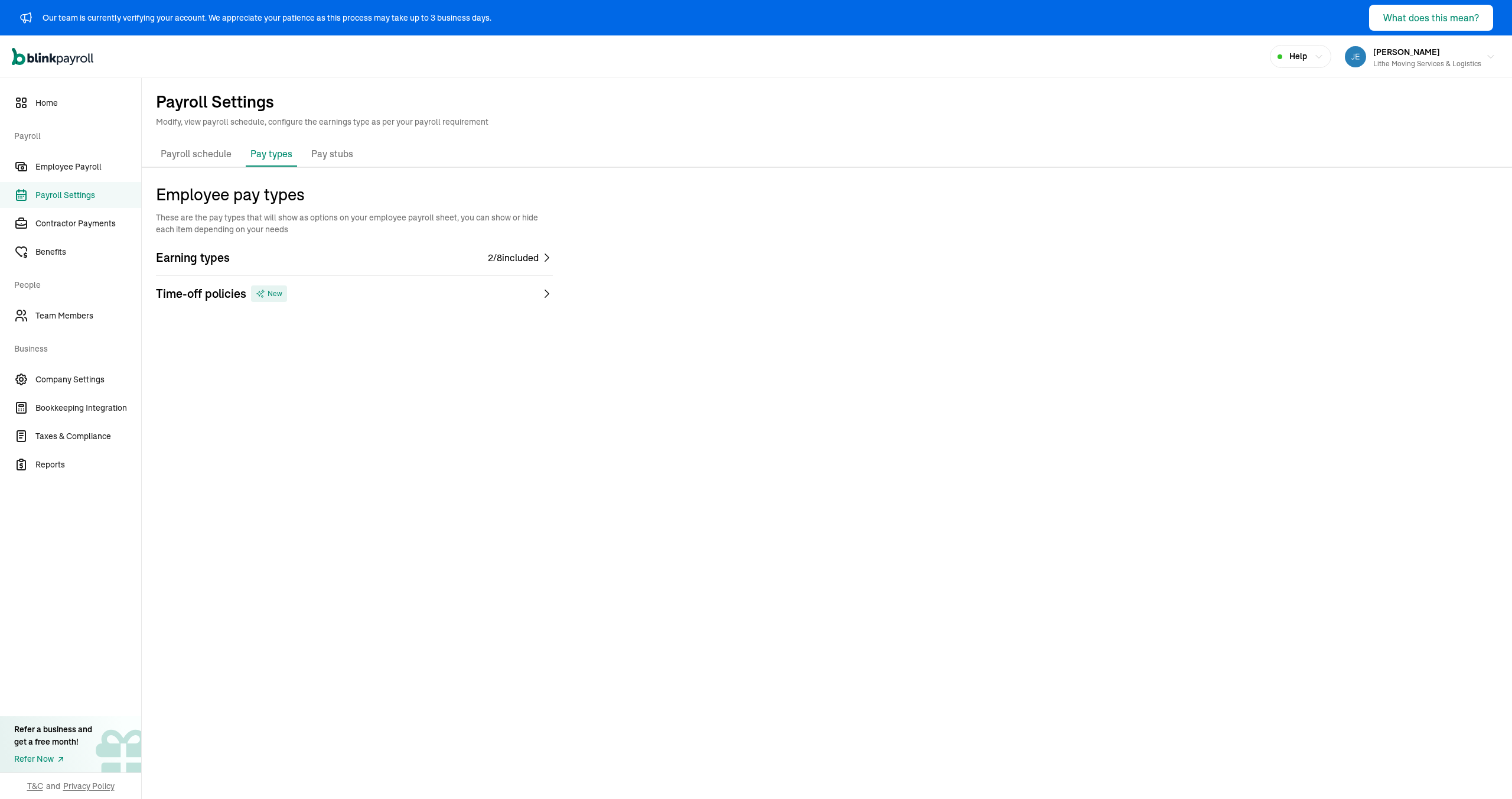
click at [511, 265] on div "Earning types 2 / 8 included" at bounding box center [355, 258] width 397 height 17
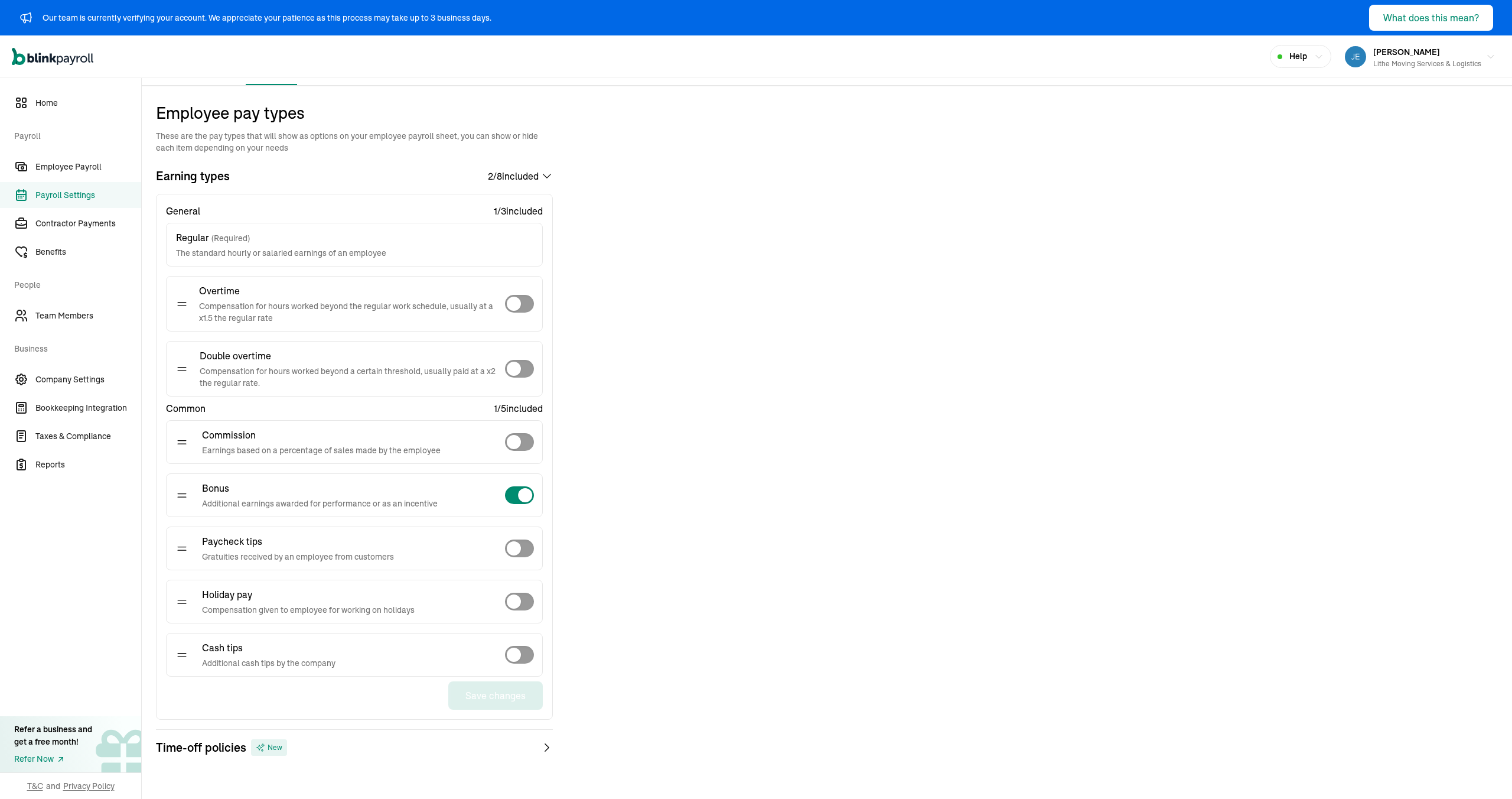
scroll to position [100, 0]
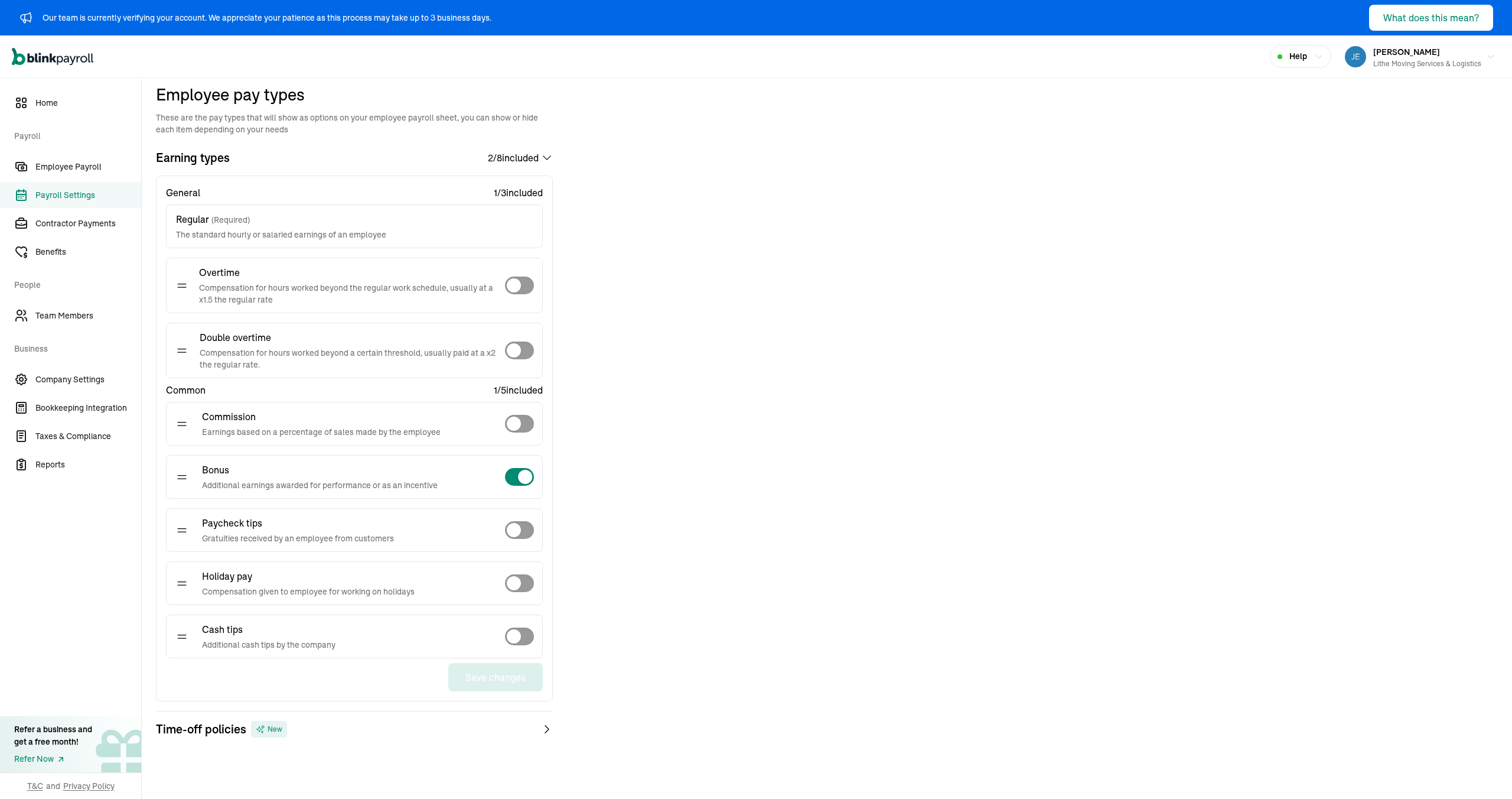
drag, startPoint x: 678, startPoint y: 491, endPoint x: 667, endPoint y: 494, distance: 11.4
click at [677, 491] on div "Employee pay types These are the pay types that will show as options on your em…" at bounding box center [827, 440] width 1370 height 716
click at [622, 267] on div "Employee pay types These are the pay types that will show as options on your em…" at bounding box center [827, 440] width 1370 height 716
click at [384, 724] on div "Time-off policies New" at bounding box center [355, 729] width 397 height 17
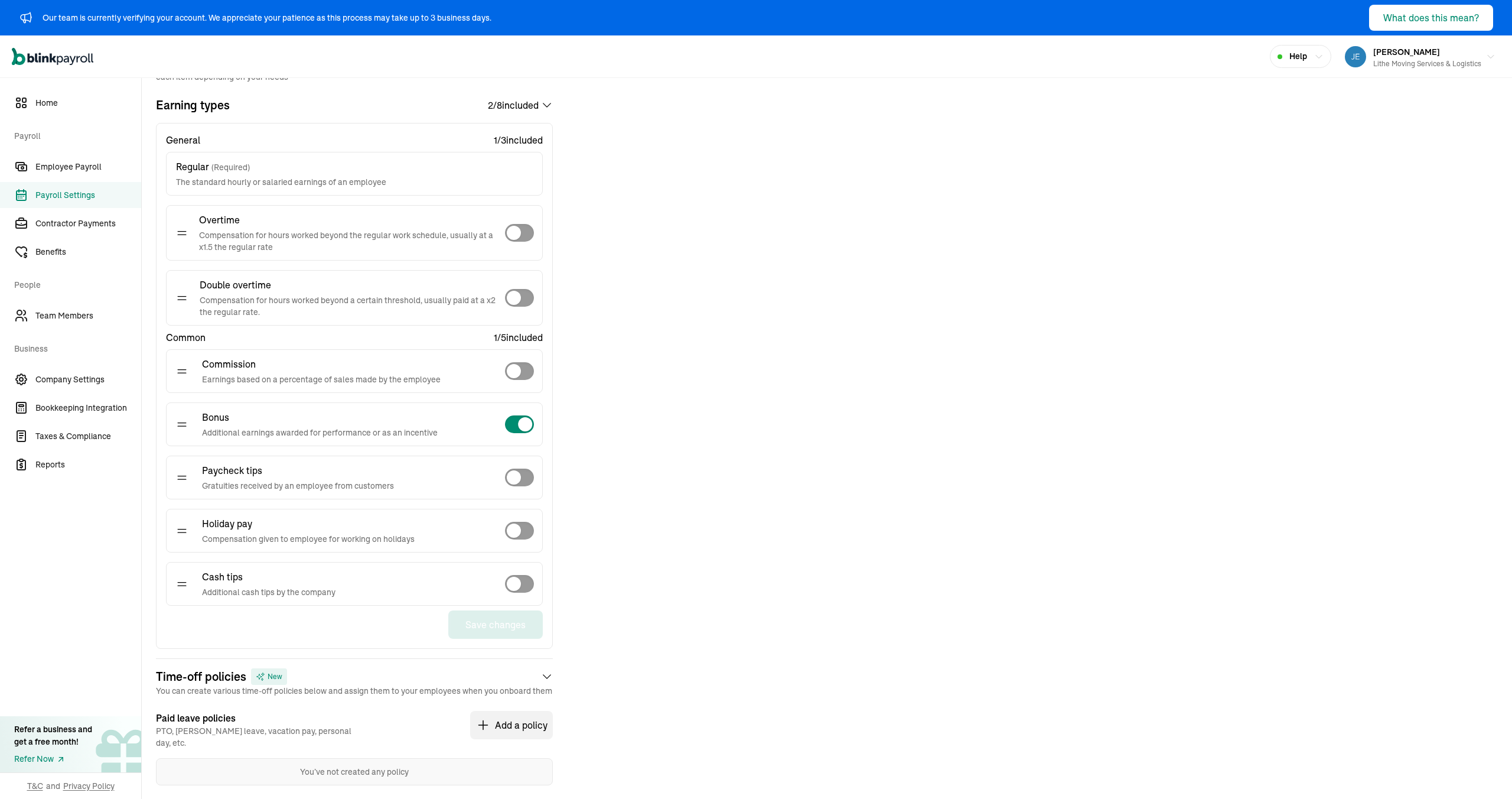
scroll to position [191, 0]
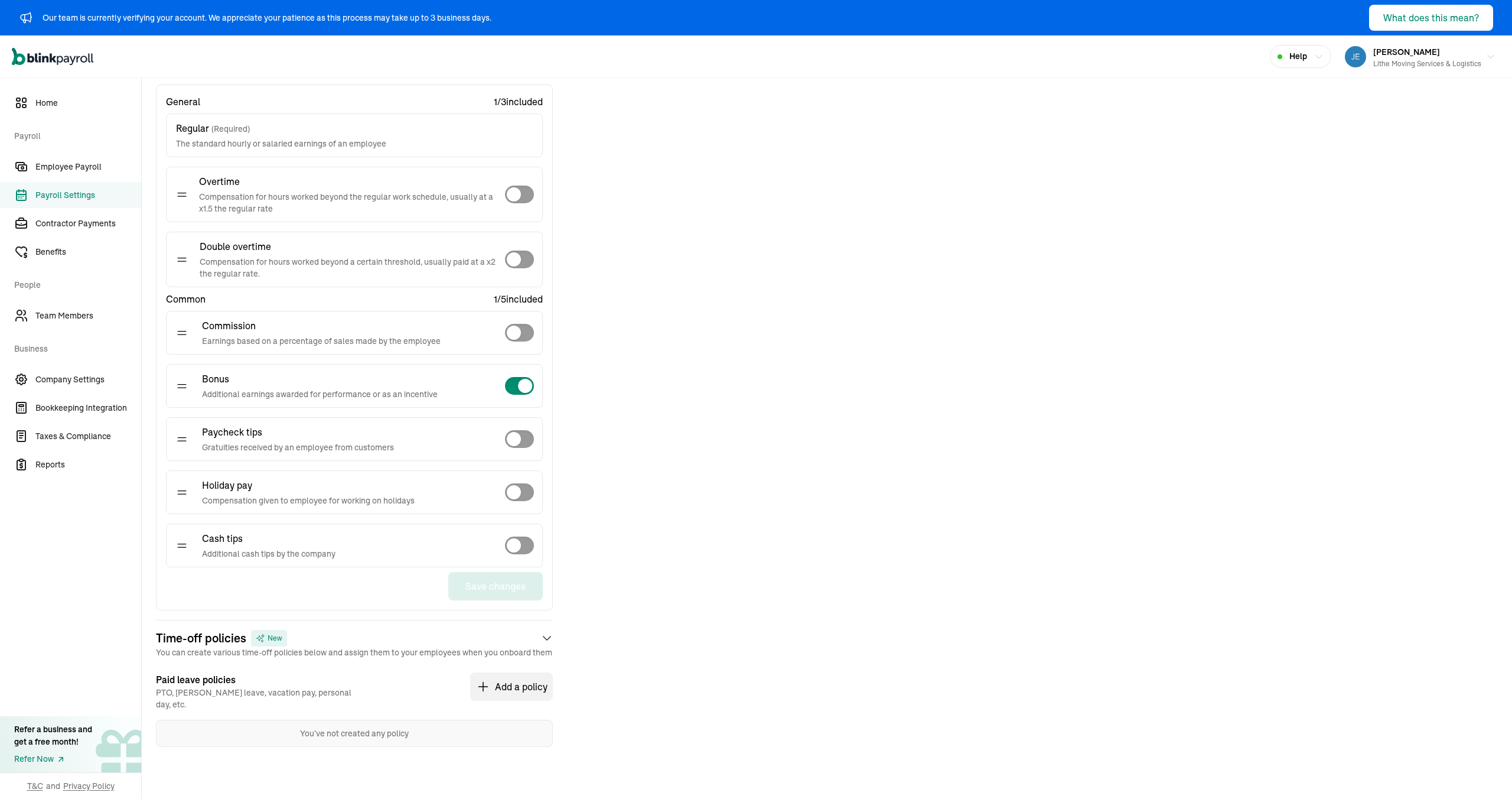
click at [544, 640] on icon at bounding box center [547, 638] width 12 height 17
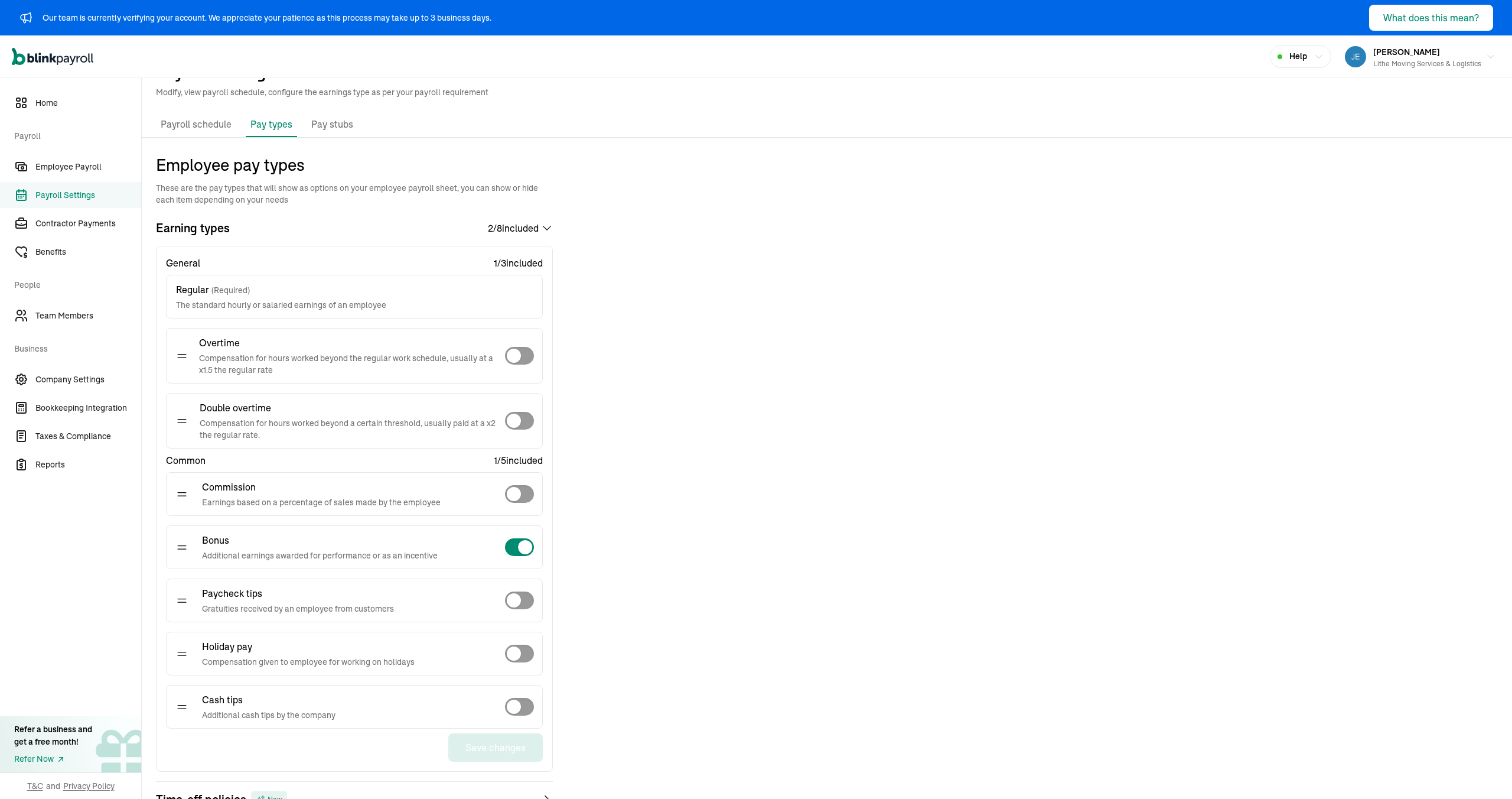
scroll to position [0, 0]
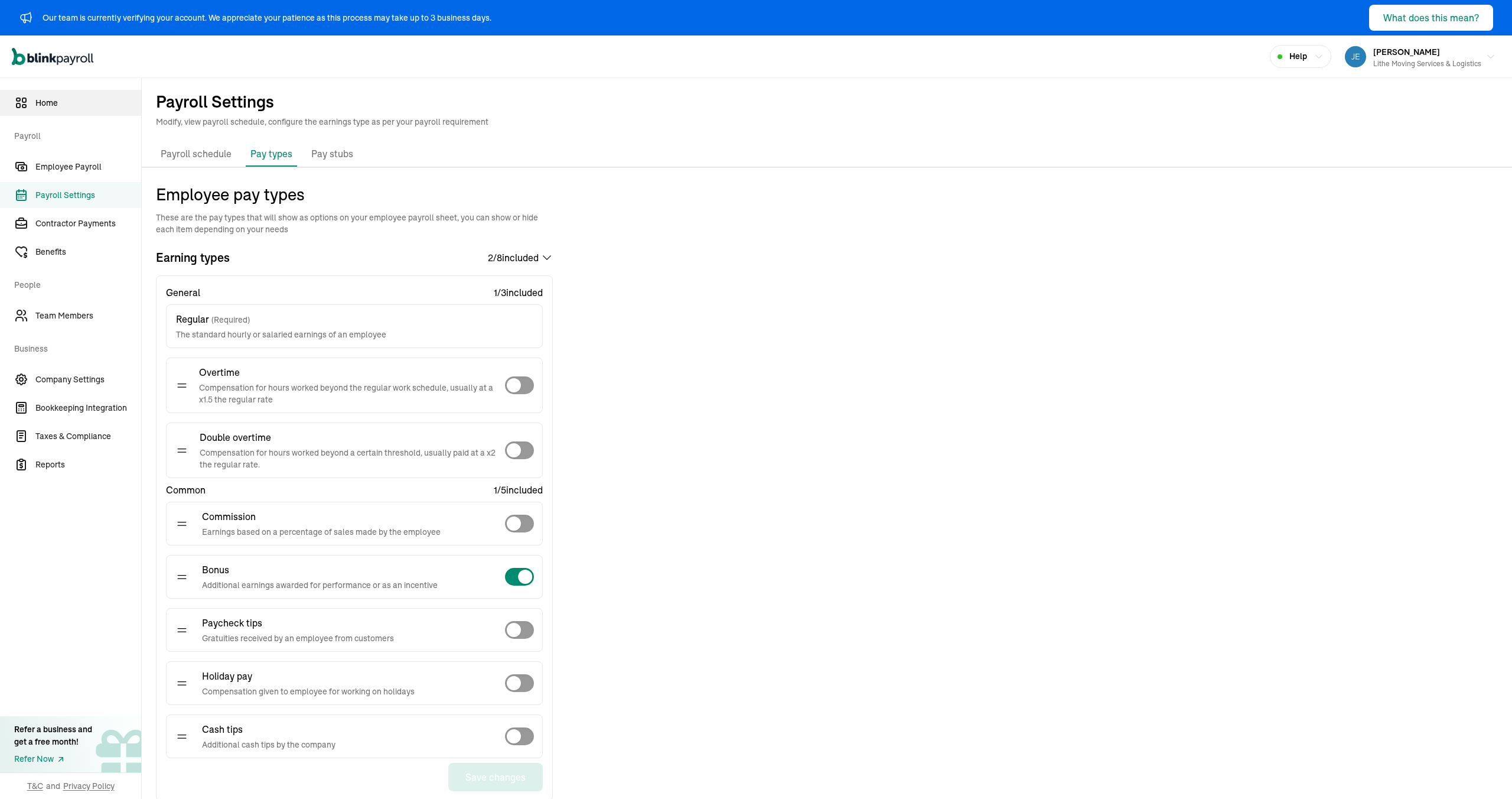
click at [95, 100] on span "Home" at bounding box center [88, 103] width 106 height 12
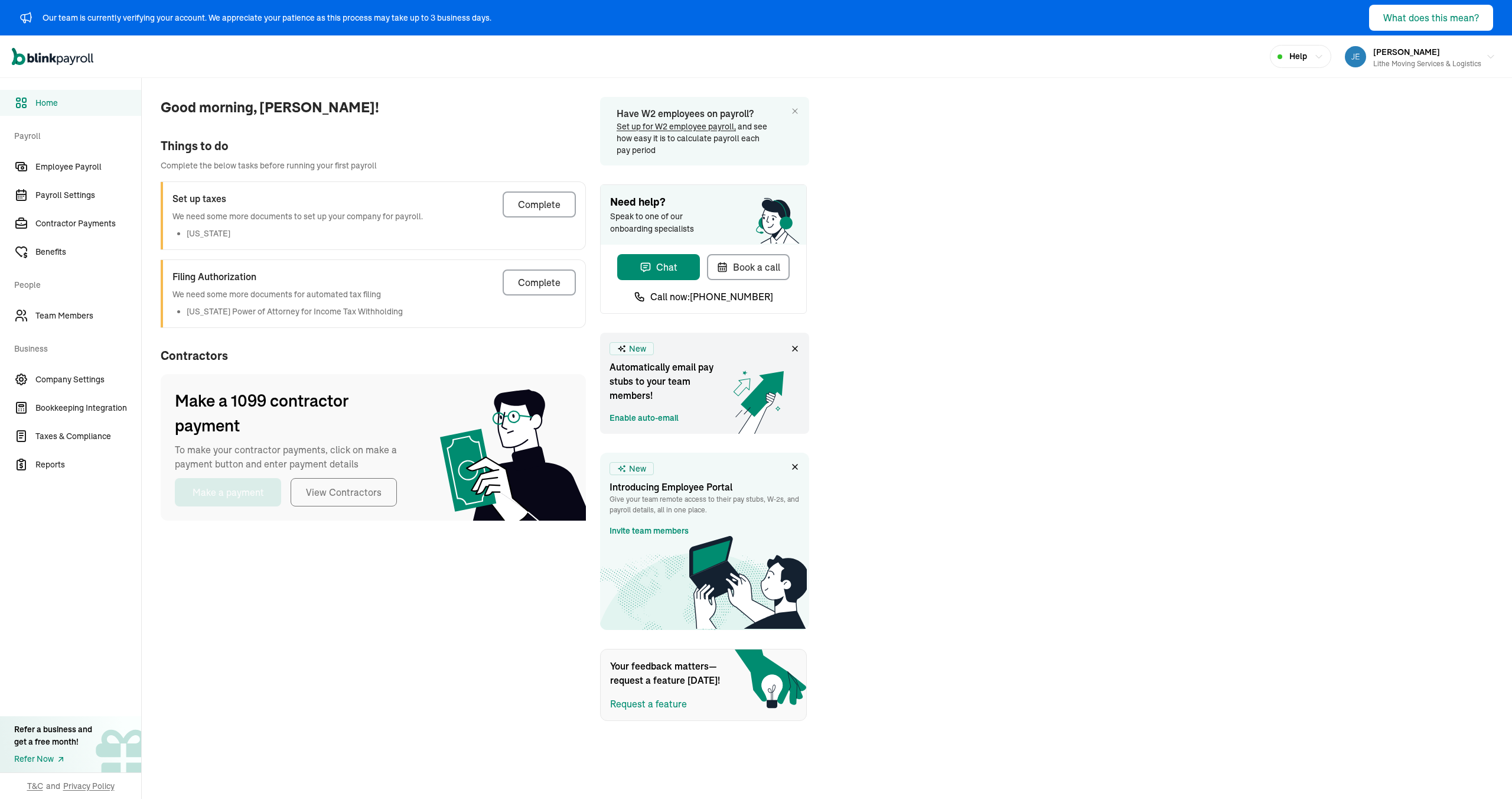
click at [417, 137] on div "Things to do" at bounding box center [373, 146] width 426 height 17
click at [345, 210] on p "We need some more documents to set up your company for payroll." at bounding box center [298, 216] width 250 height 12
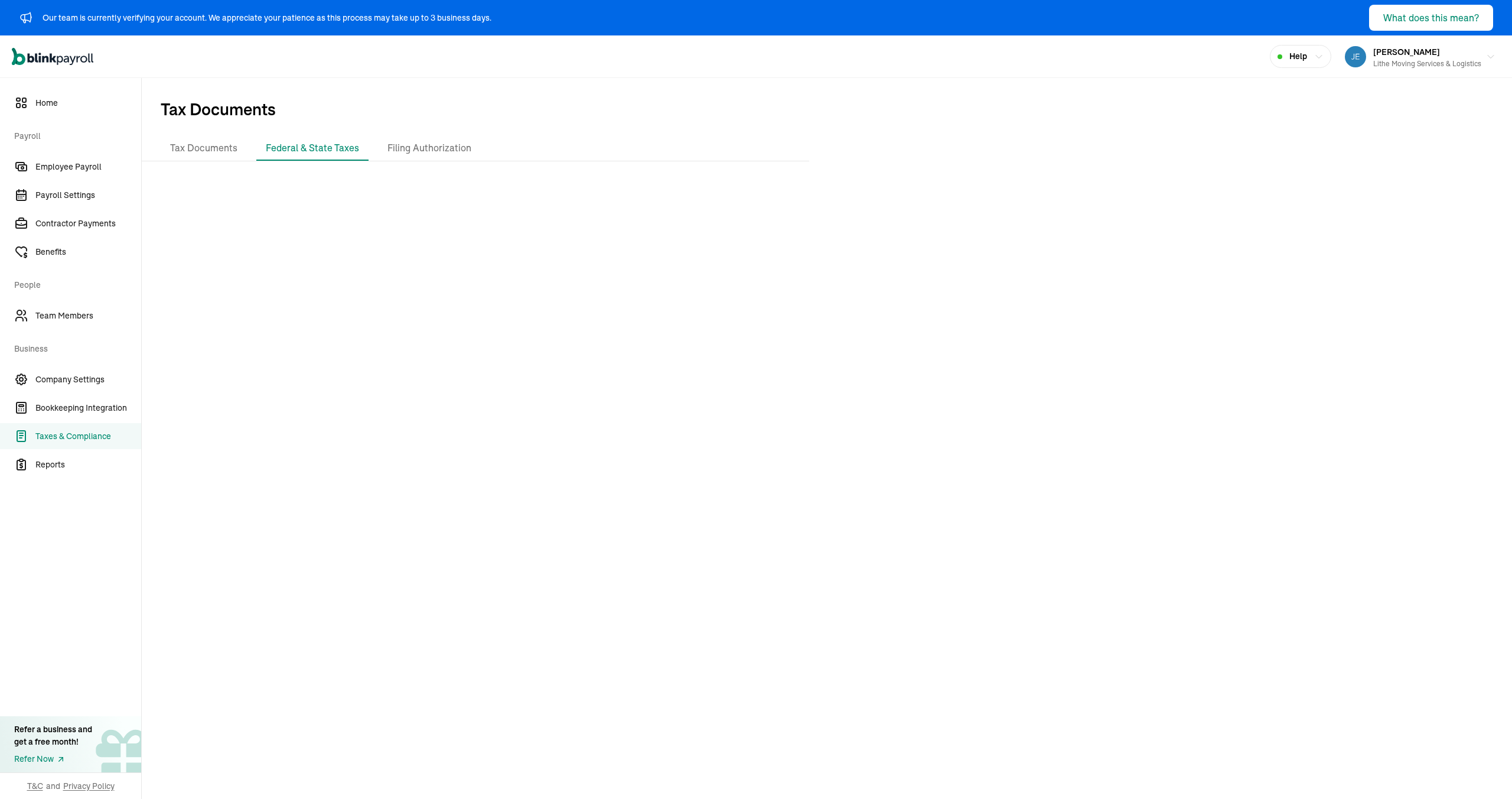
click at [504, 267] on div at bounding box center [827, 488] width 1370 height 633
click at [564, 273] on div at bounding box center [827, 488] width 1370 height 633
drag, startPoint x: 845, startPoint y: 304, endPoint x: 832, endPoint y: 306, distance: 13.2
click at [832, 306] on div at bounding box center [827, 488] width 1370 height 633
drag, startPoint x: 709, startPoint y: 157, endPoint x: 694, endPoint y: 188, distance: 34.4
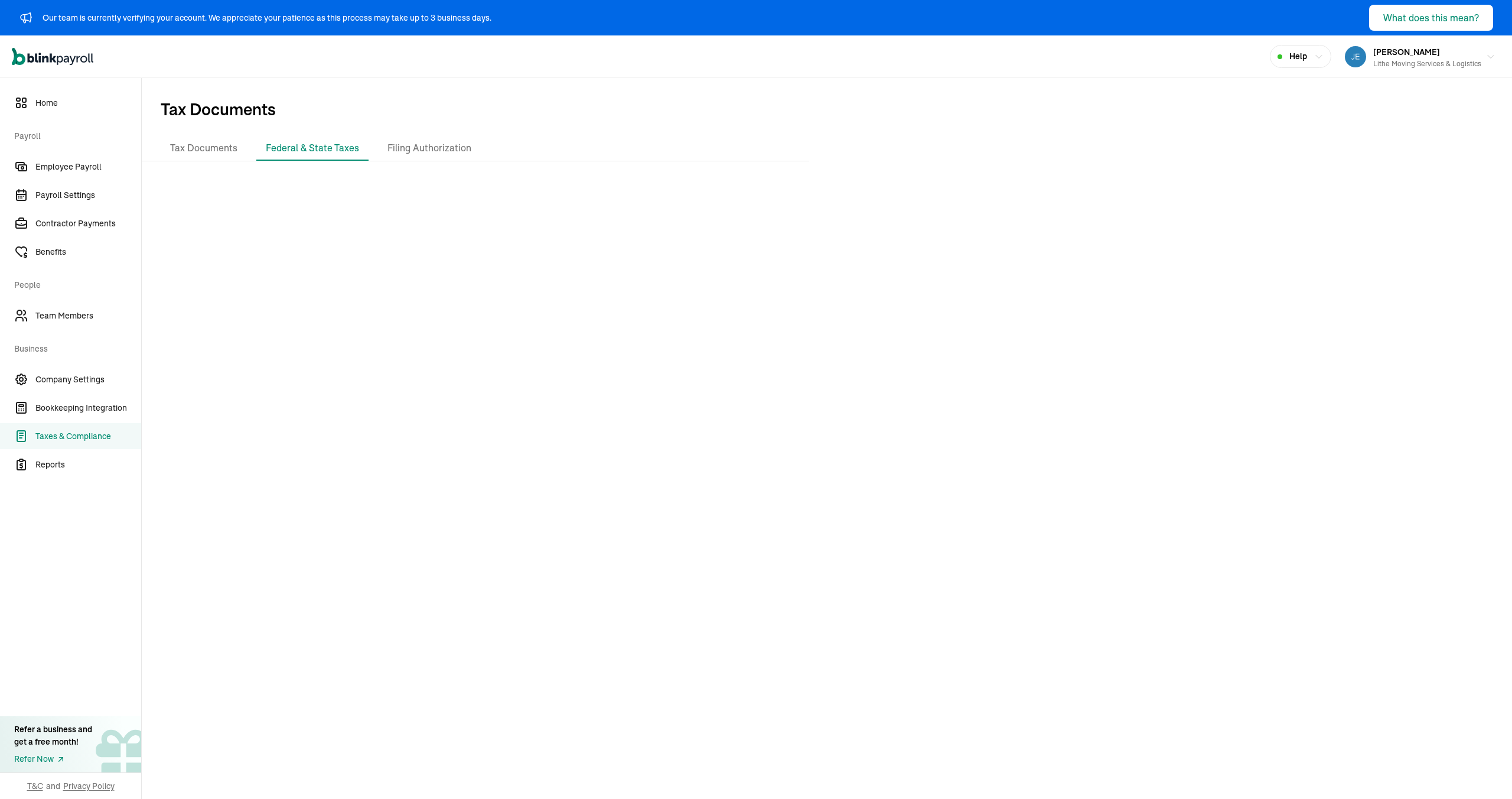
click at [707, 159] on div "Tax Documents Federal & State Taxes Filing Authorization" at bounding box center [475, 148] width 630 height 25
drag, startPoint x: 584, startPoint y: 99, endPoint x: 564, endPoint y: 20, distance: 81.5
click at [579, 81] on span "Tax Documents" at bounding box center [827, 107] width 1370 height 58
click at [520, 51] on div "Open main menu Help Jeremiah Gaddy-Kest Lithe Moving Services & Logistics" at bounding box center [756, 57] width 1512 height 43
click at [435, 78] on span "Tax Documents" at bounding box center [827, 107] width 1370 height 58
